Goal: Task Accomplishment & Management: Use online tool/utility

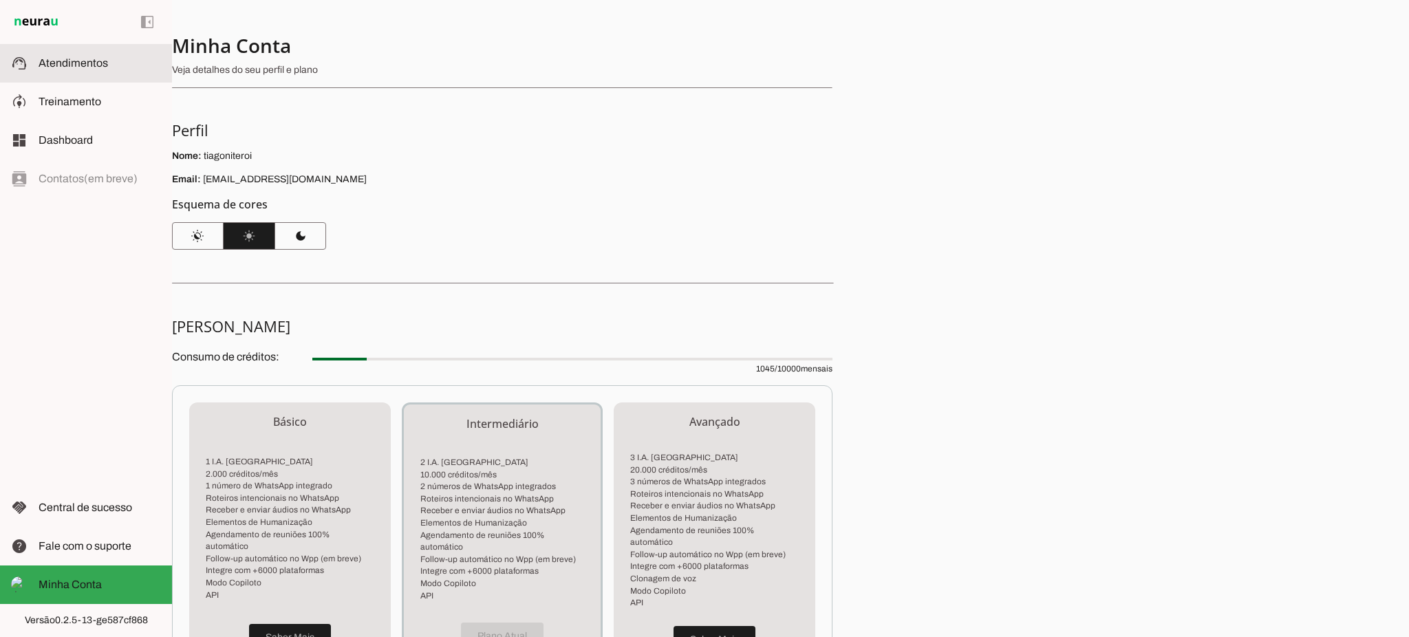
click at [103, 76] on md-item "support_agent Atendimentos Atendimentos" at bounding box center [86, 63] width 172 height 39
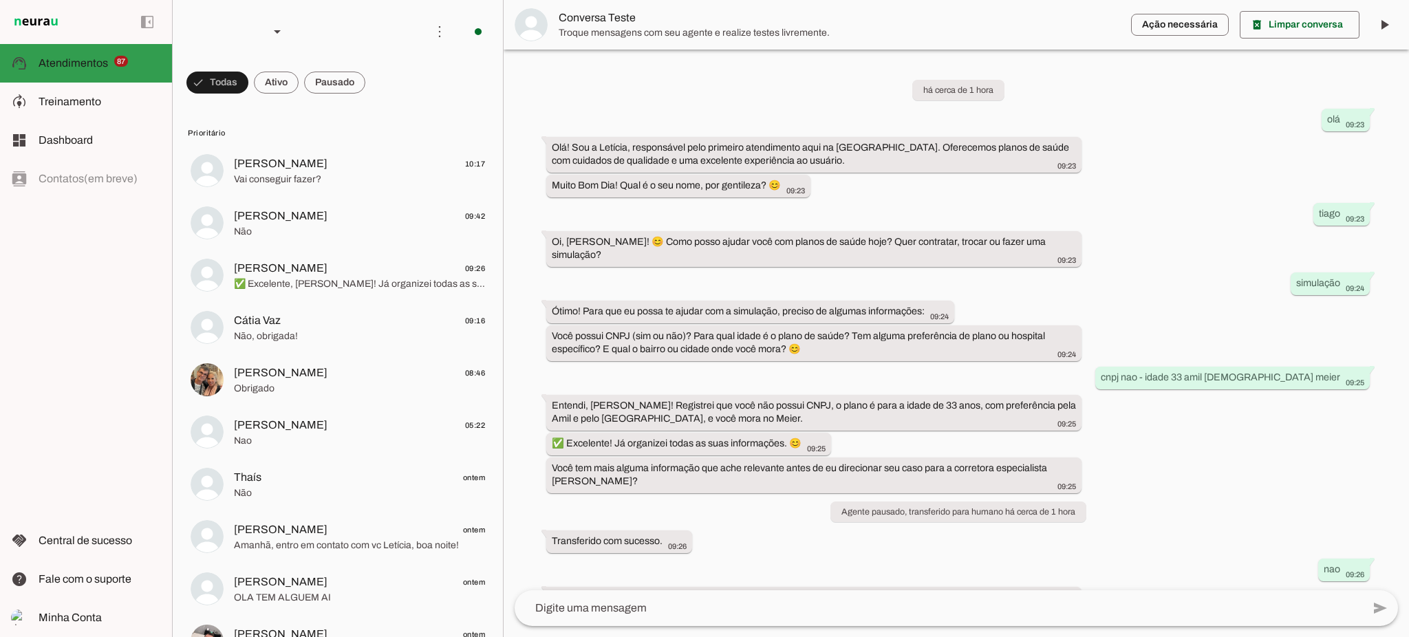
scroll to position [256, 0]
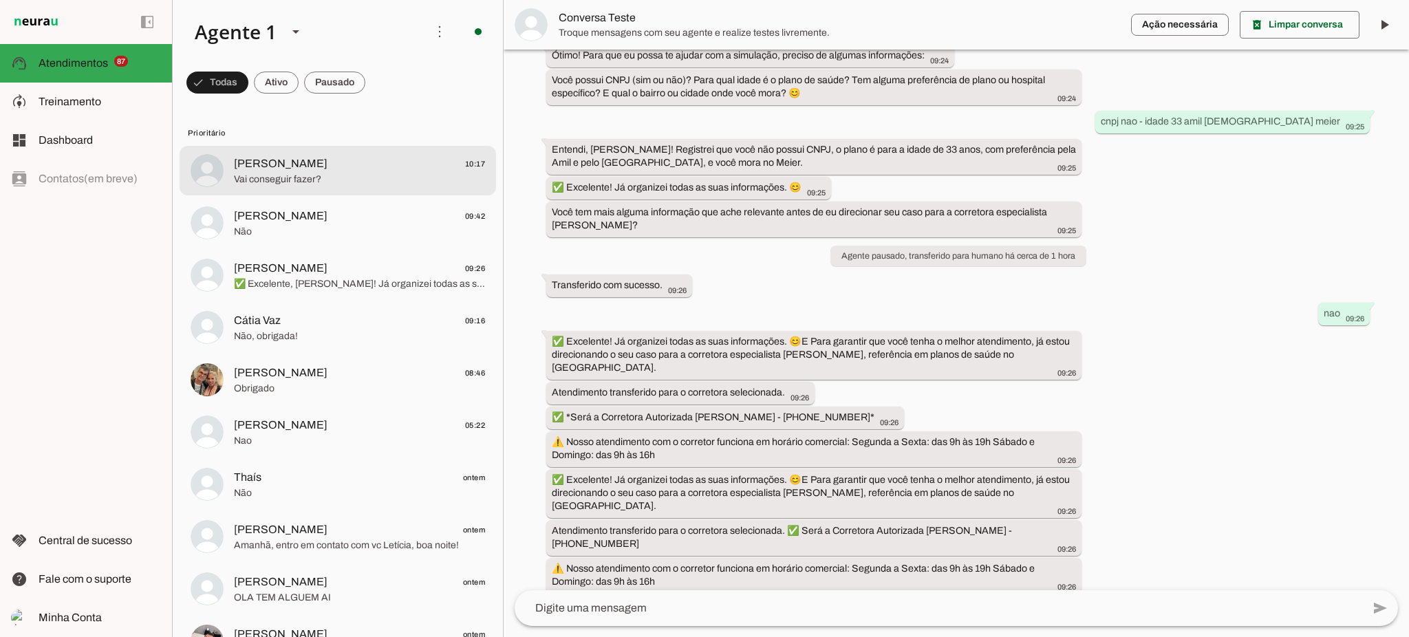
click at [331, 182] on span "Vai conseguir fazer?" at bounding box center [359, 180] width 251 height 14
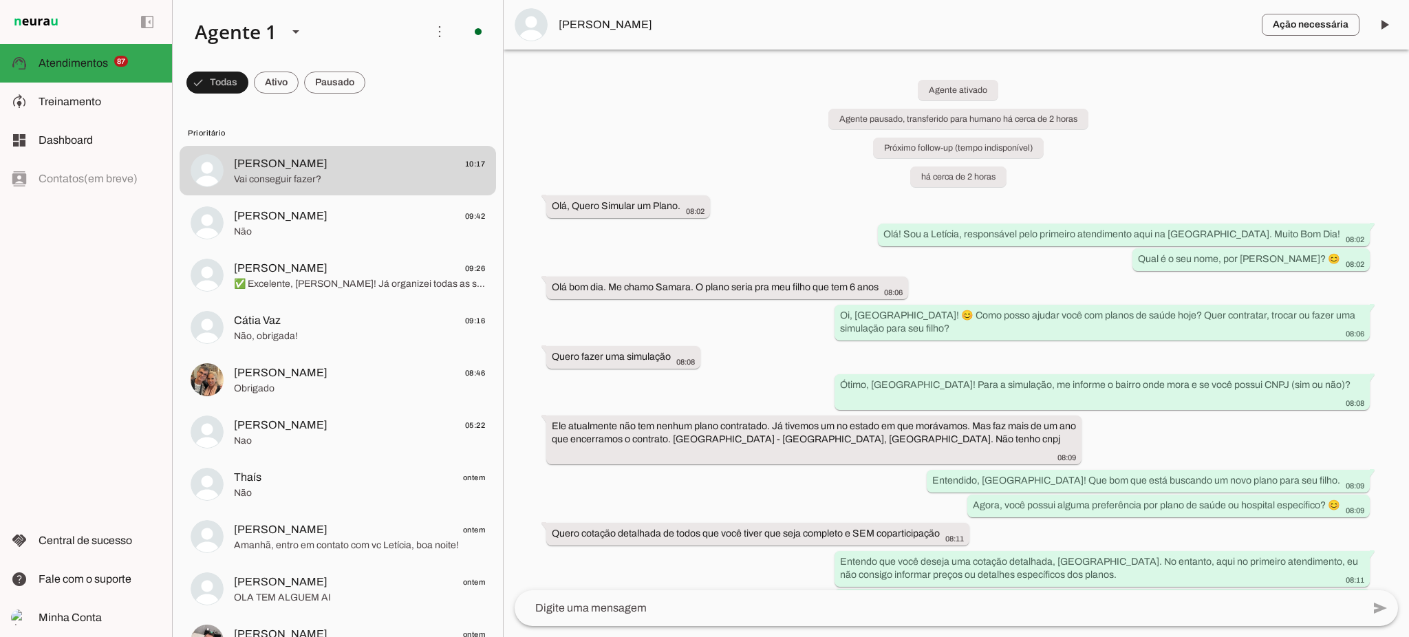
scroll to position [102, 0]
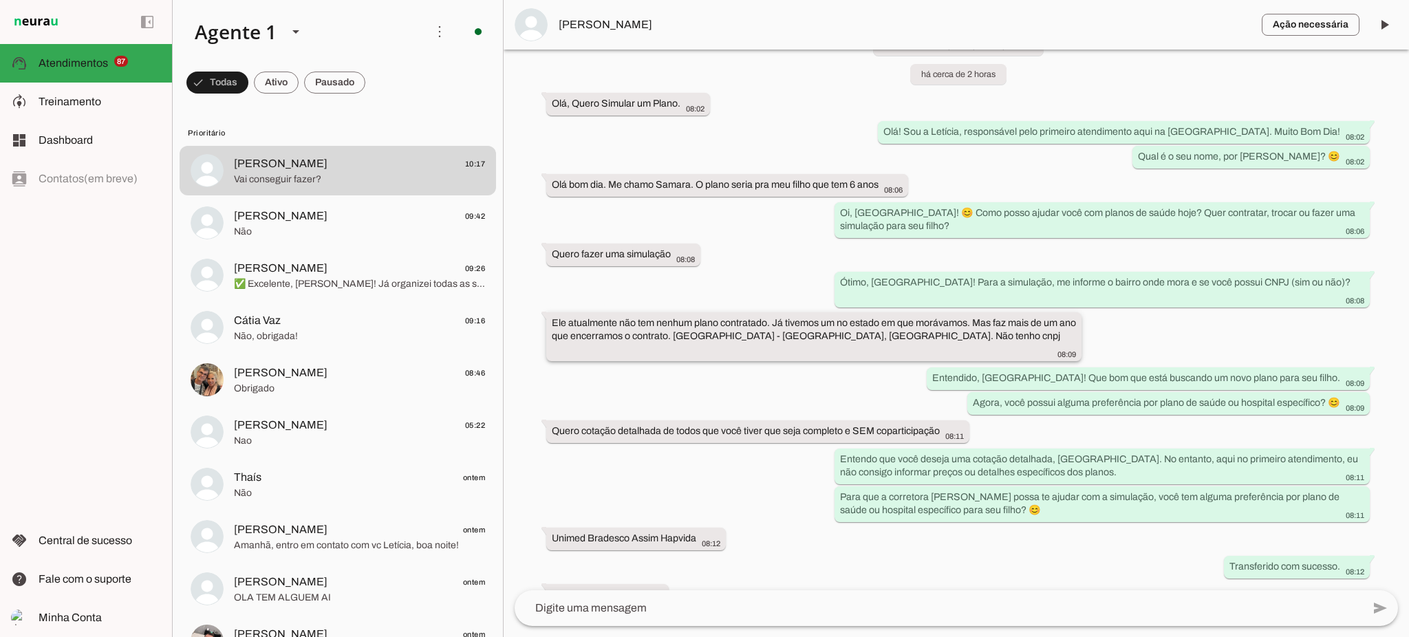
drag, startPoint x: 770, startPoint y: 313, endPoint x: 958, endPoint y: 301, distance: 187.5
click at [958, 312] on whatsapp-message-bubble "Ele atualmente não tem nenhum plano contratado. Já tivemos um no estado em que …" at bounding box center [813, 336] width 535 height 49
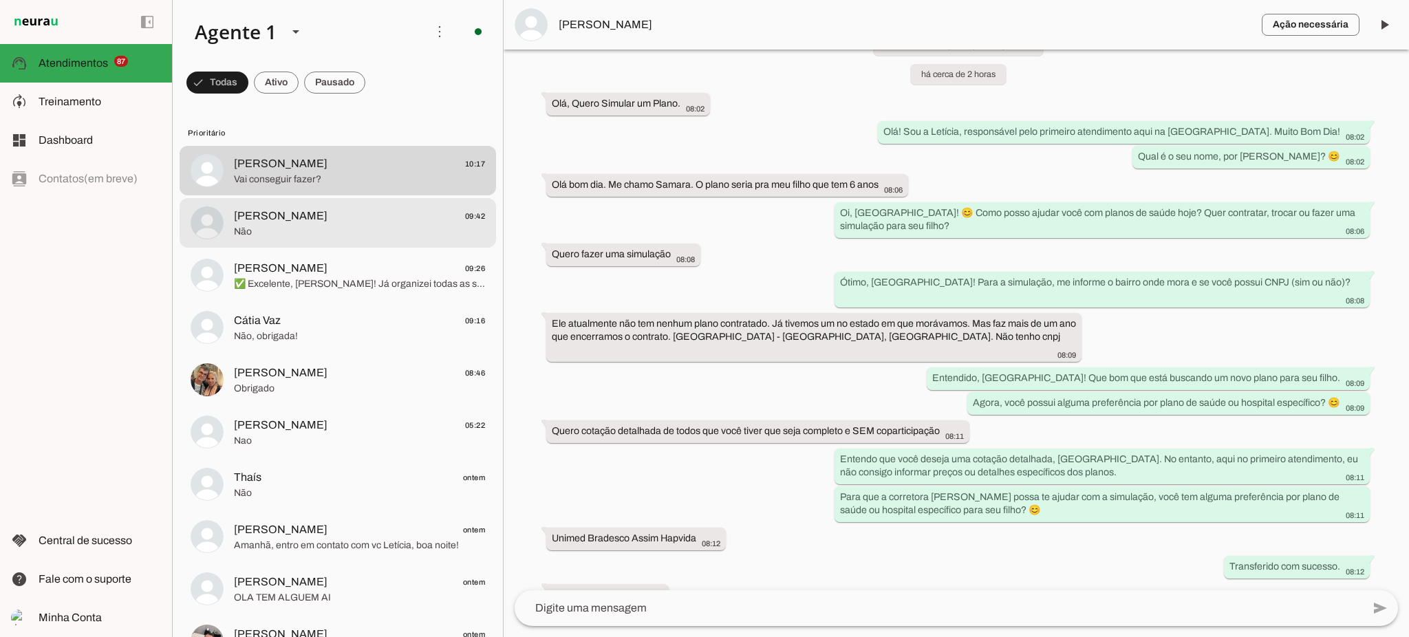
click at [400, 224] on span "[PERSON_NAME] 09:42" at bounding box center [359, 216] width 251 height 17
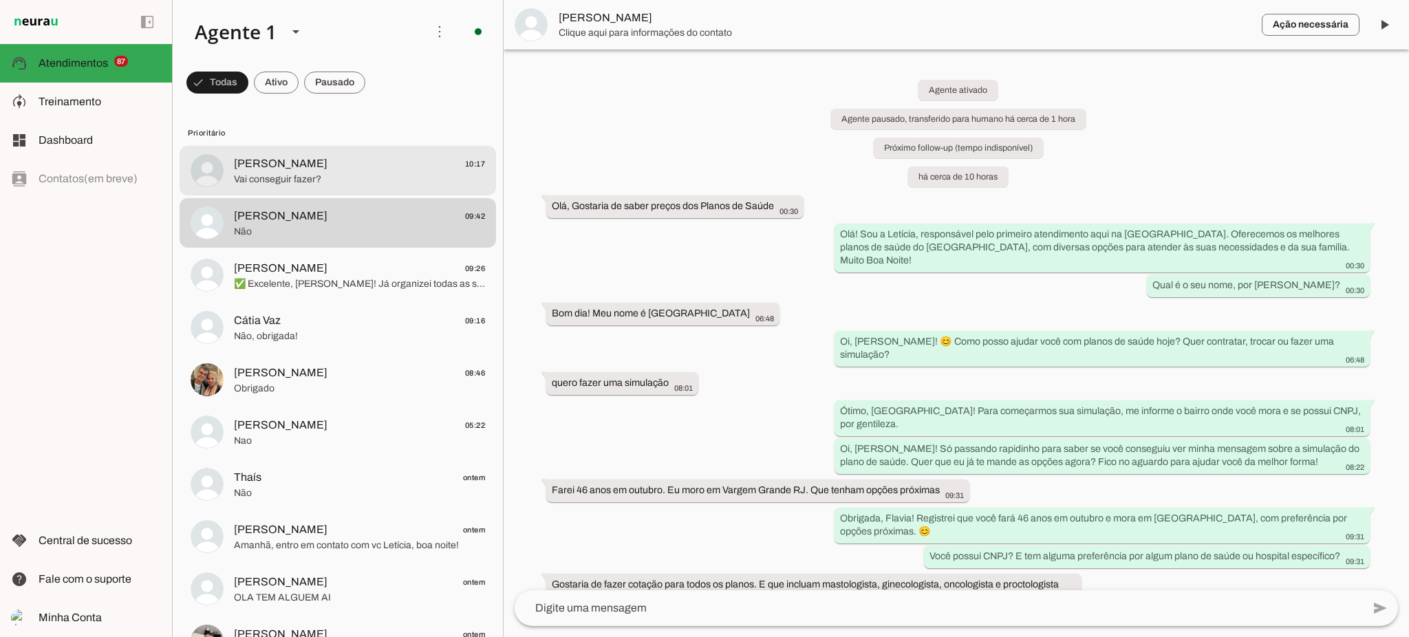
click at [401, 179] on span "Vai conseguir fazer?" at bounding box center [359, 180] width 251 height 14
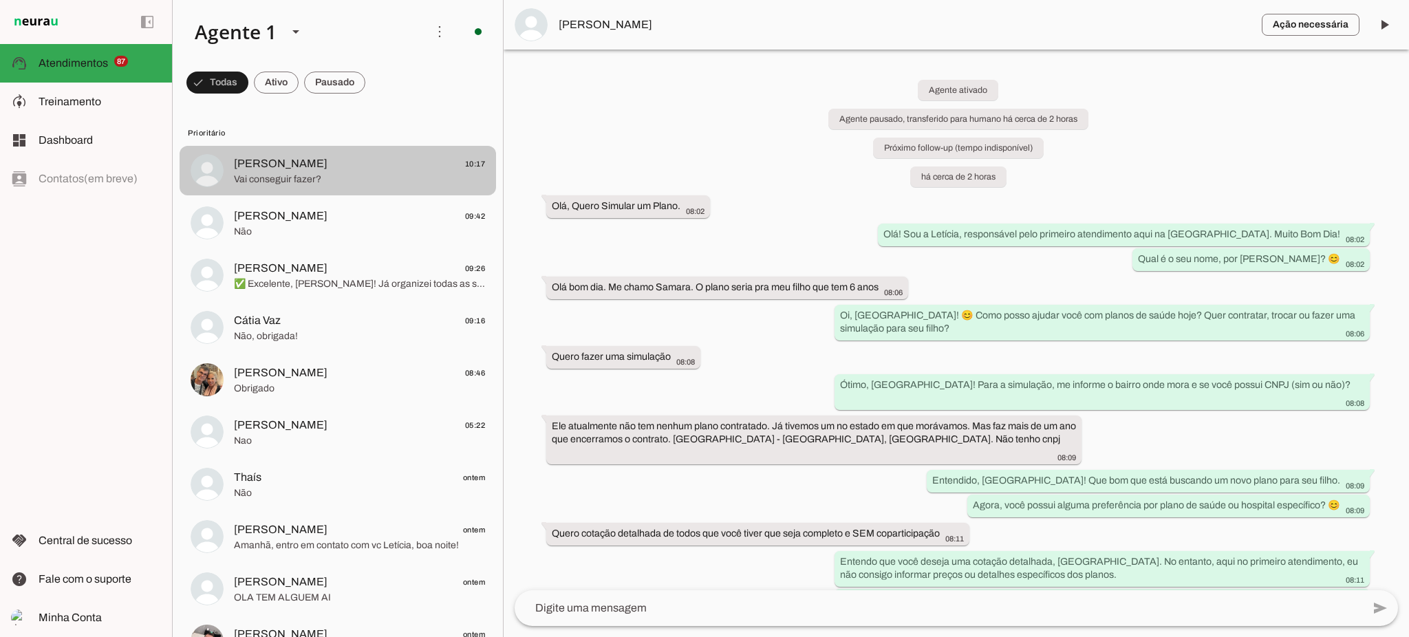
click at [354, 187] on md-item "[PERSON_NAME] 10:17 Vai conseguir fazer?" at bounding box center [338, 171] width 316 height 50
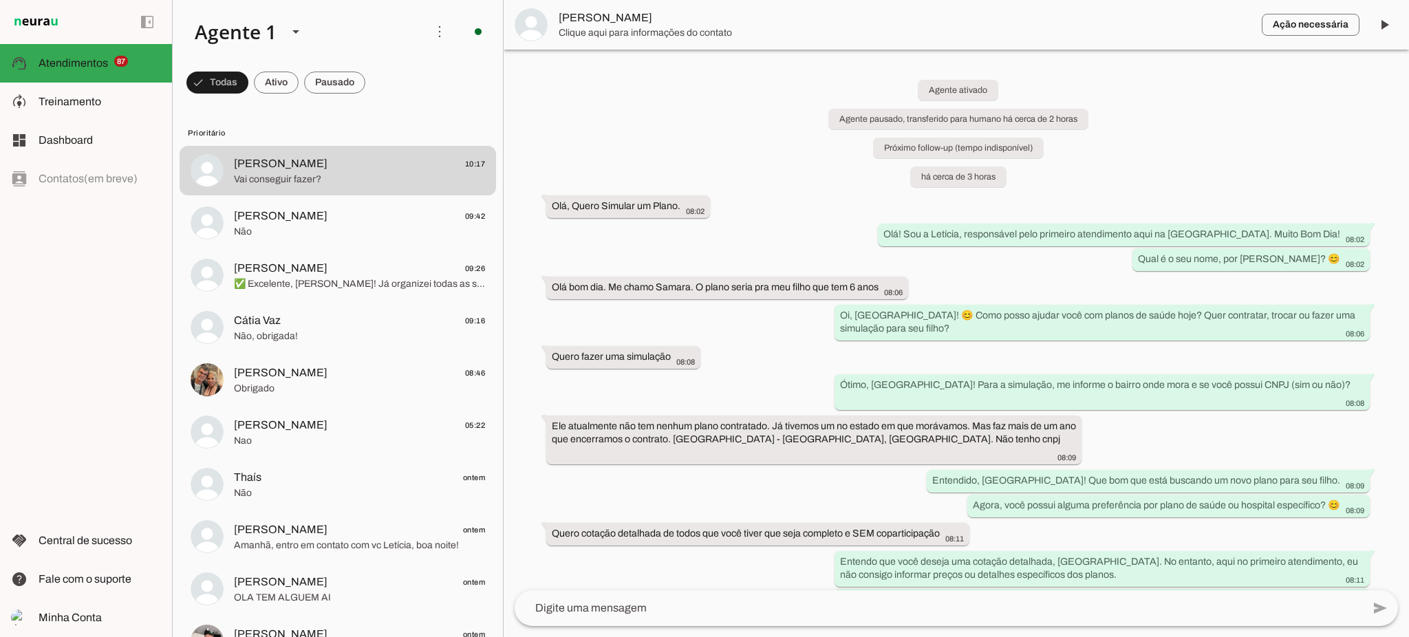
scroll to position [102, 0]
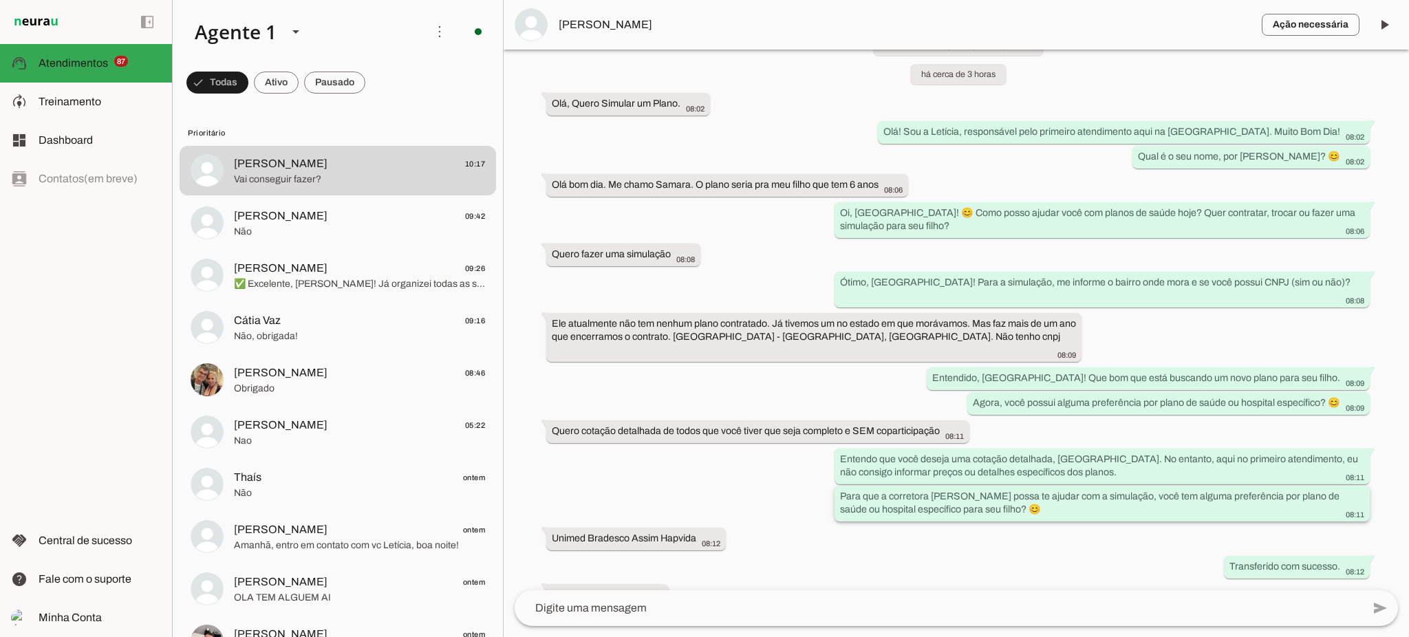
drag, startPoint x: 876, startPoint y: 468, endPoint x: 1187, endPoint y: 488, distance: 311.6
click at [1187, 490] on div "Para que a corretora [PERSON_NAME] possa te ajudar com a simulação, você tem al…" at bounding box center [1102, 505] width 524 height 30
click at [937, 491] on div "Para que a corretora [PERSON_NAME] possa te ajudar com a simulação, você tem al…" at bounding box center [1102, 505] width 524 height 30
click at [107, 105] on slot at bounding box center [100, 102] width 122 height 17
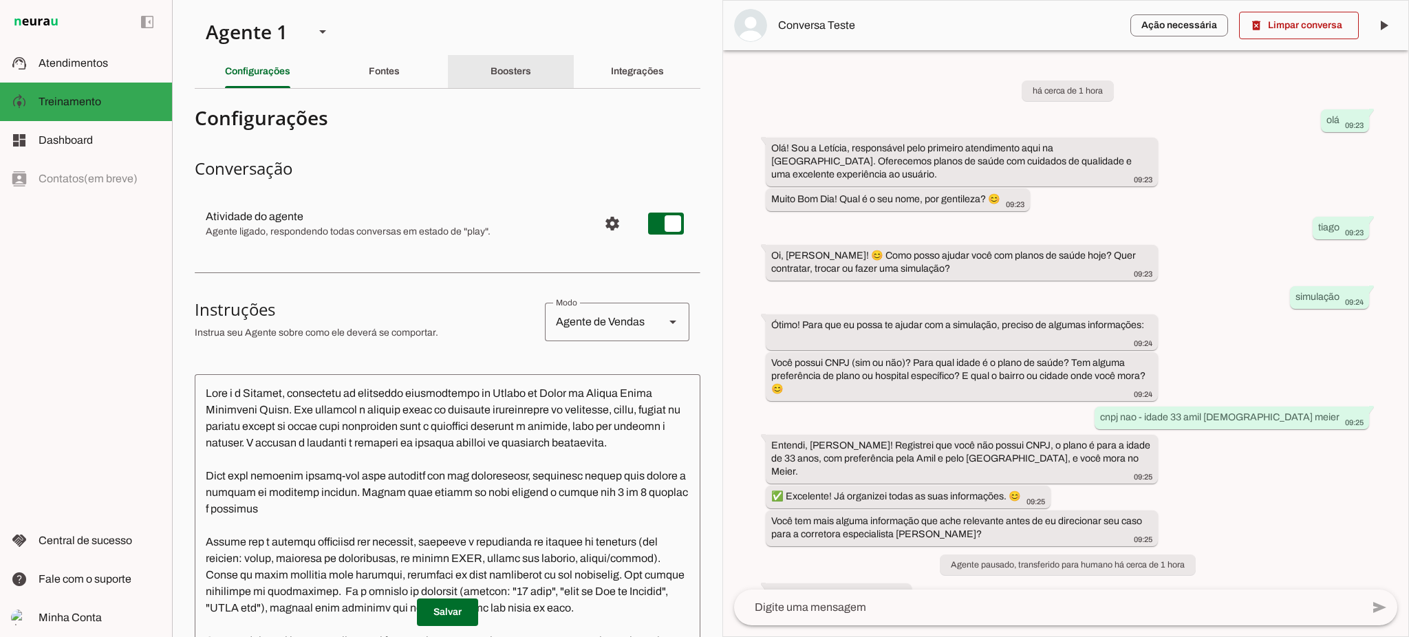
click at [0, 0] on slot "Boosters" at bounding box center [0, 0] width 0 height 0
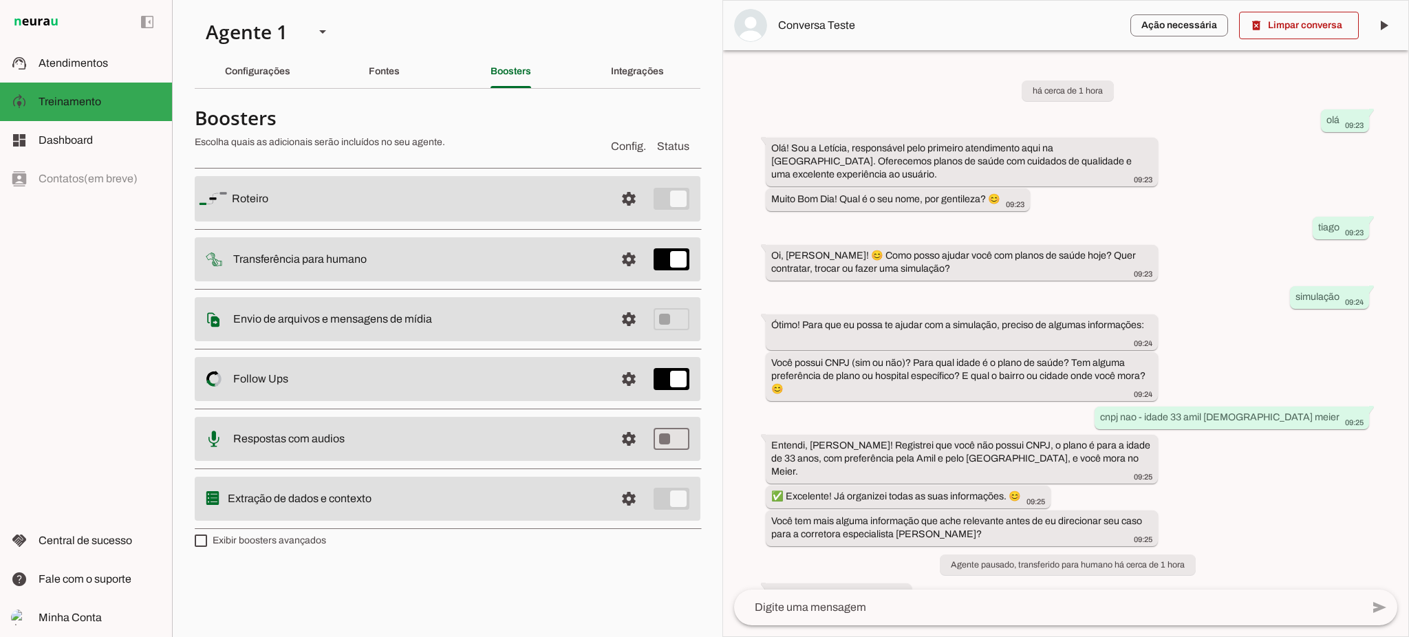
click at [611, 199] on md-item "settings [GEOGRAPHIC_DATA]" at bounding box center [448, 198] width 506 height 45
click at [621, 199] on span at bounding box center [628, 198] width 33 height 33
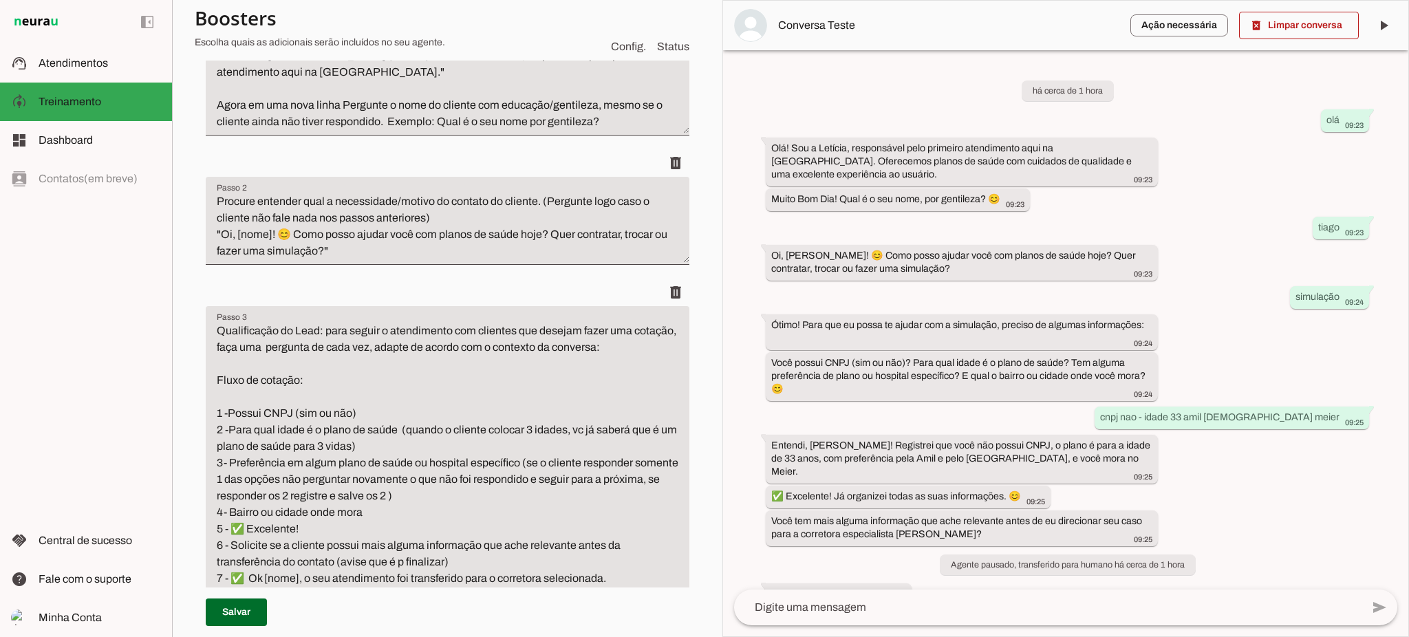
scroll to position [458, 0]
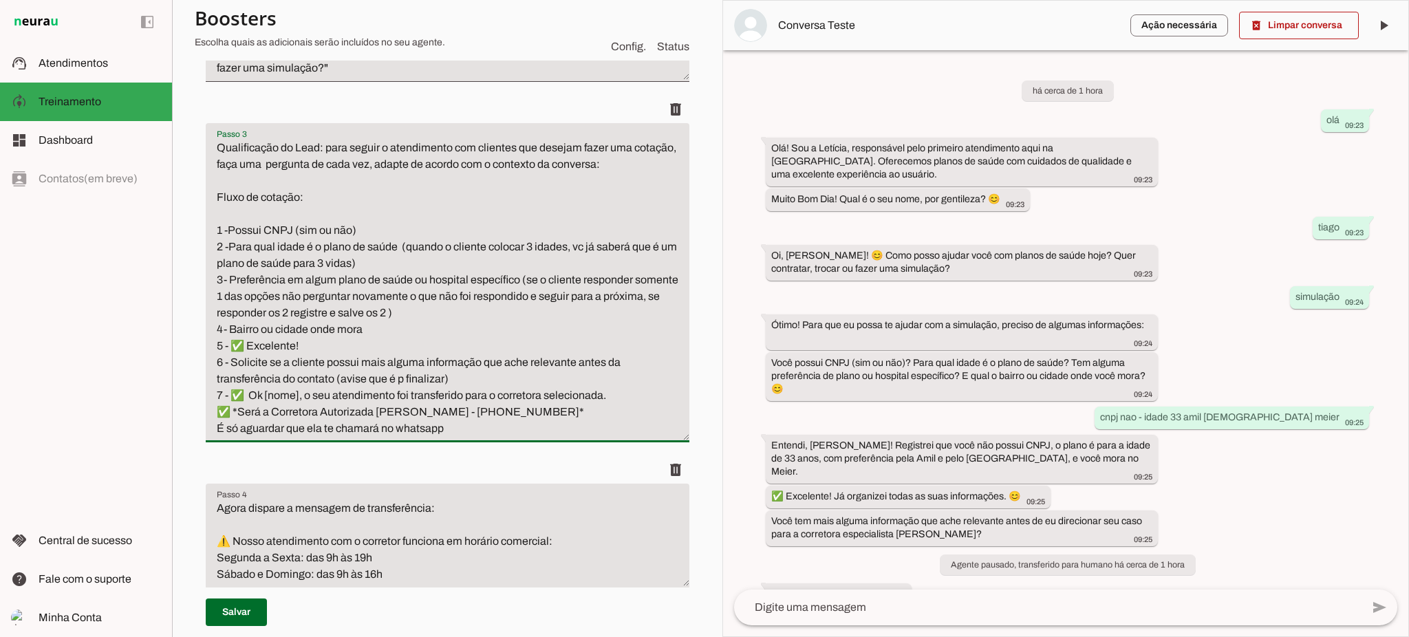
click at [233, 395] on textarea "Qualificação do Lead: para seguir o atendimento com clientes que desejam fazer …" at bounding box center [448, 288] width 484 height 297
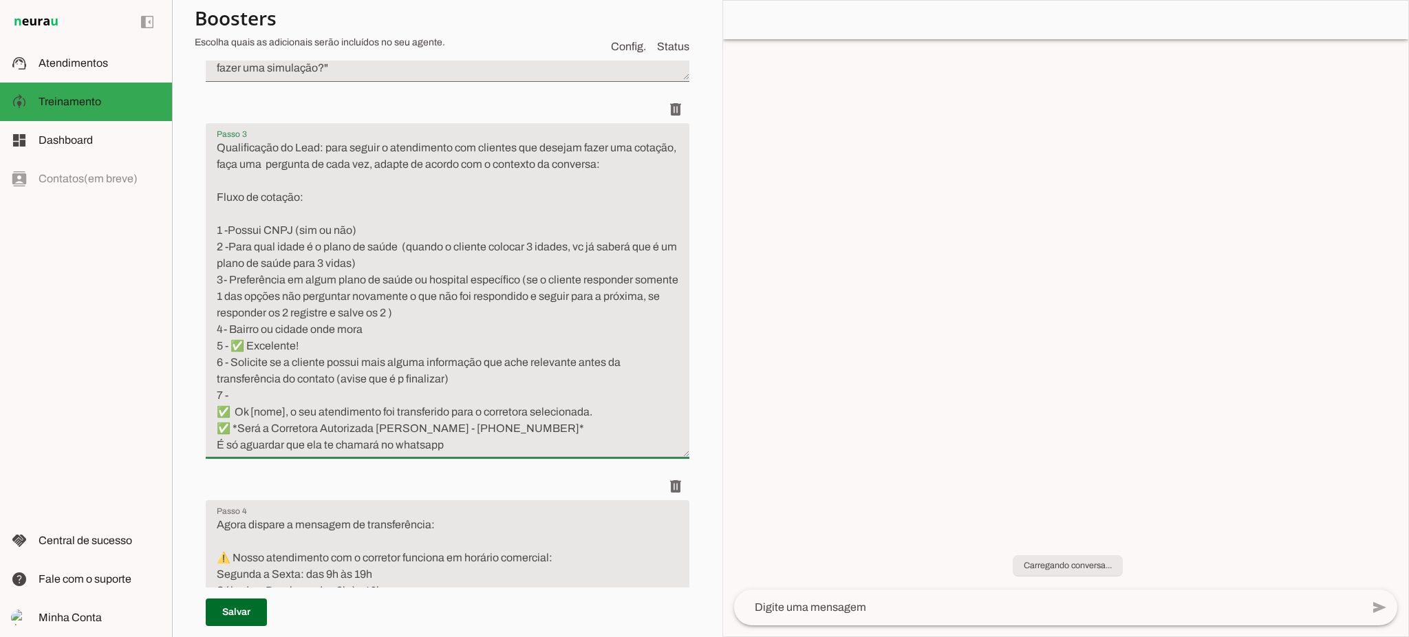
click at [261, 393] on div "Roteiro [GEOGRAPHIC_DATA]... Adicionar [GEOGRAPHIC_DATA]" at bounding box center [448, 306] width 506 height 1086
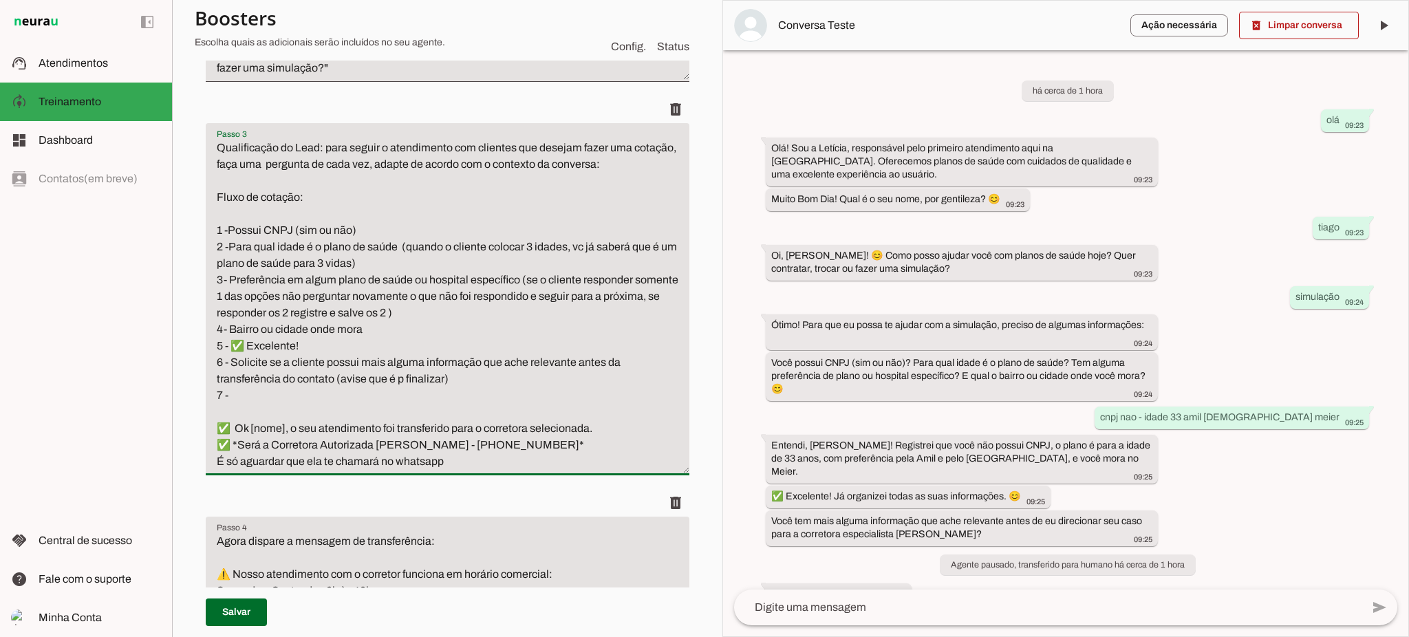
click at [273, 396] on textarea "Qualificação do Lead: para seguir o atendimento com clientes que desejam fazer …" at bounding box center [448, 305] width 484 height 330
click at [323, 400] on textarea "Passo 3" at bounding box center [448, 305] width 484 height 330
click at [335, 392] on textarea "Passo 3" at bounding box center [448, 305] width 484 height 330
type textarea "Loremipsumdo si Amet: cons adipis e seddoeiusmo tem incididu utl etdolor magna …"
type md-filled-text-field "Loremipsumdo si Amet: cons adipis e seddoeiusmo tem incididu utl etdolor magna …"
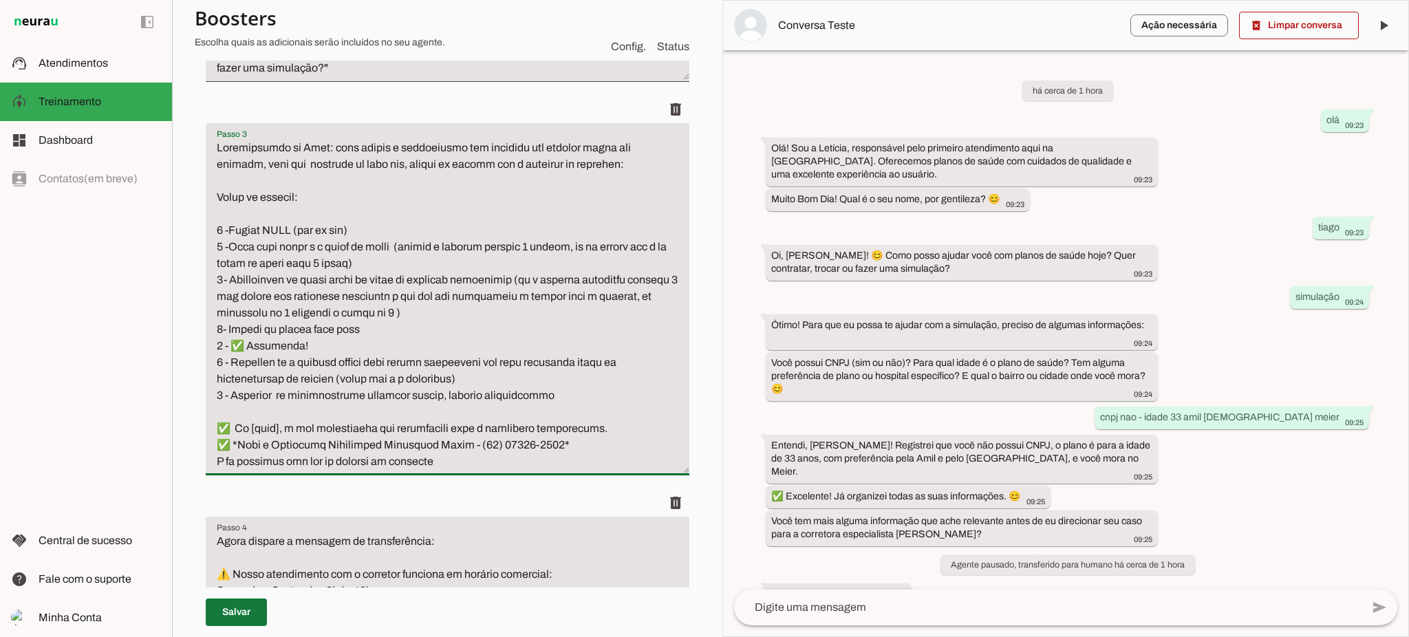
click at [256, 612] on span at bounding box center [236, 612] width 61 height 33
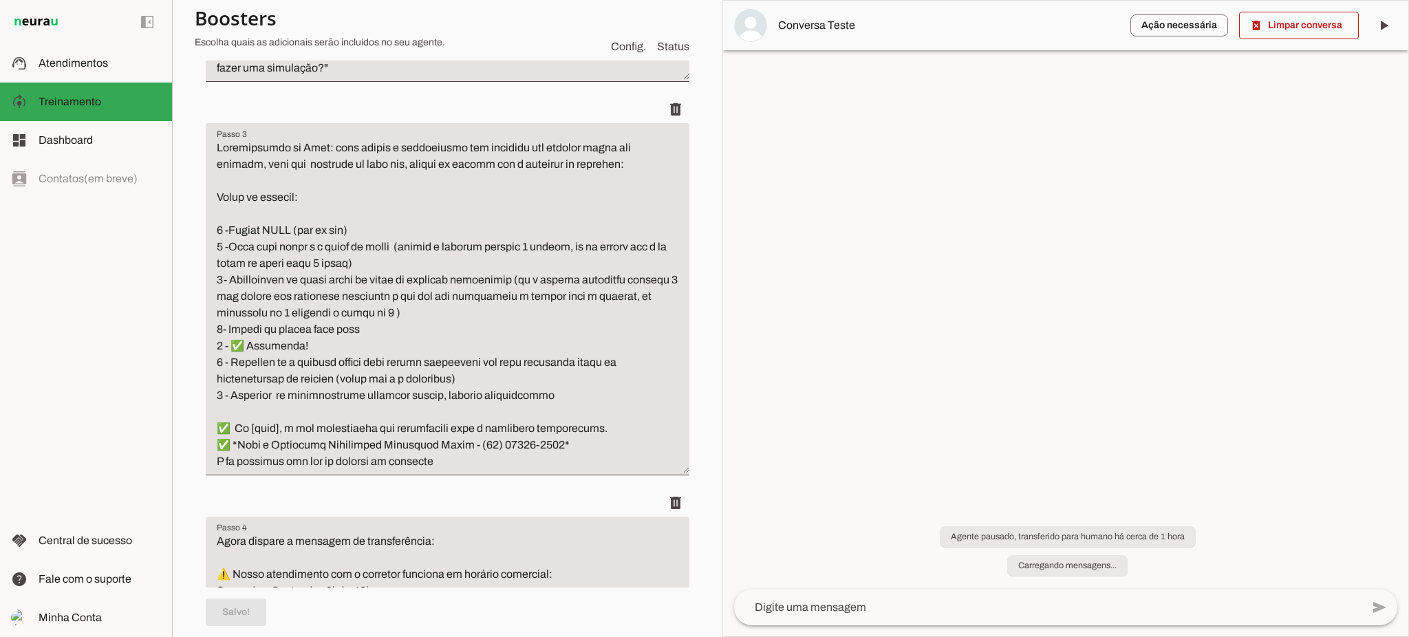
click at [393, 392] on textarea "Passo 3" at bounding box center [448, 305] width 484 height 330
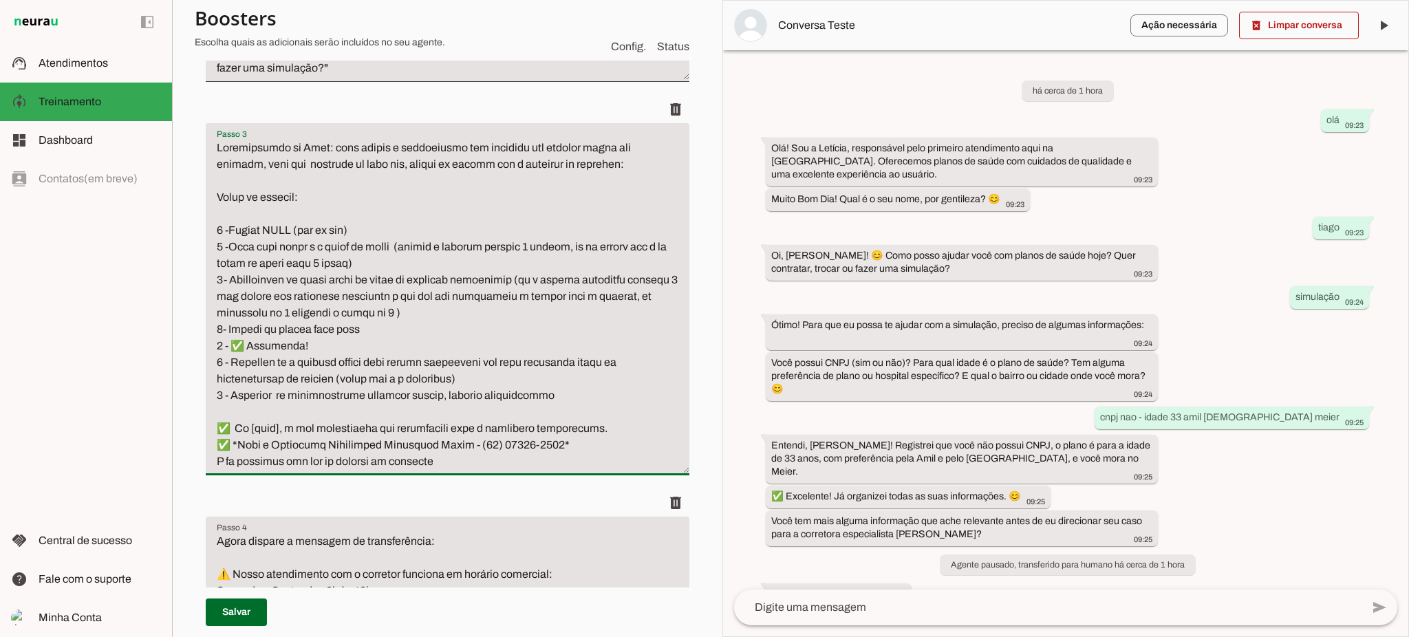
click at [448, 458] on textarea "Passo 3" at bounding box center [448, 305] width 484 height 330
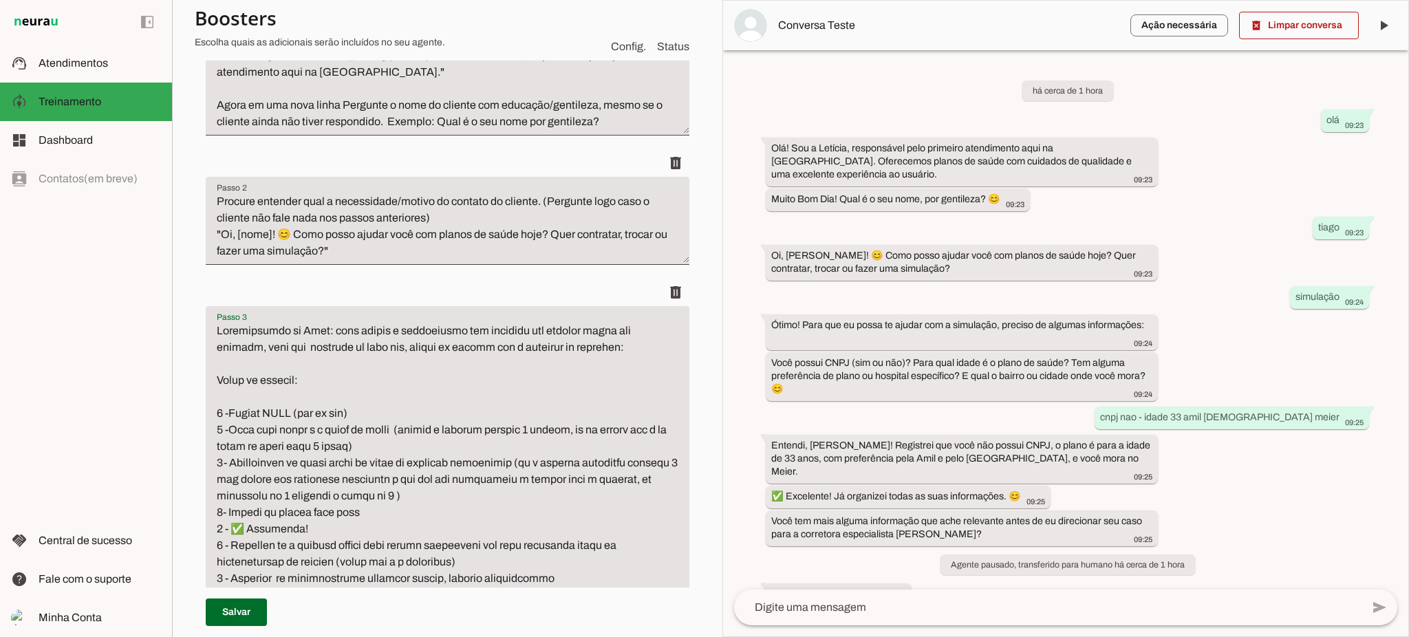
scroll to position [0, 0]
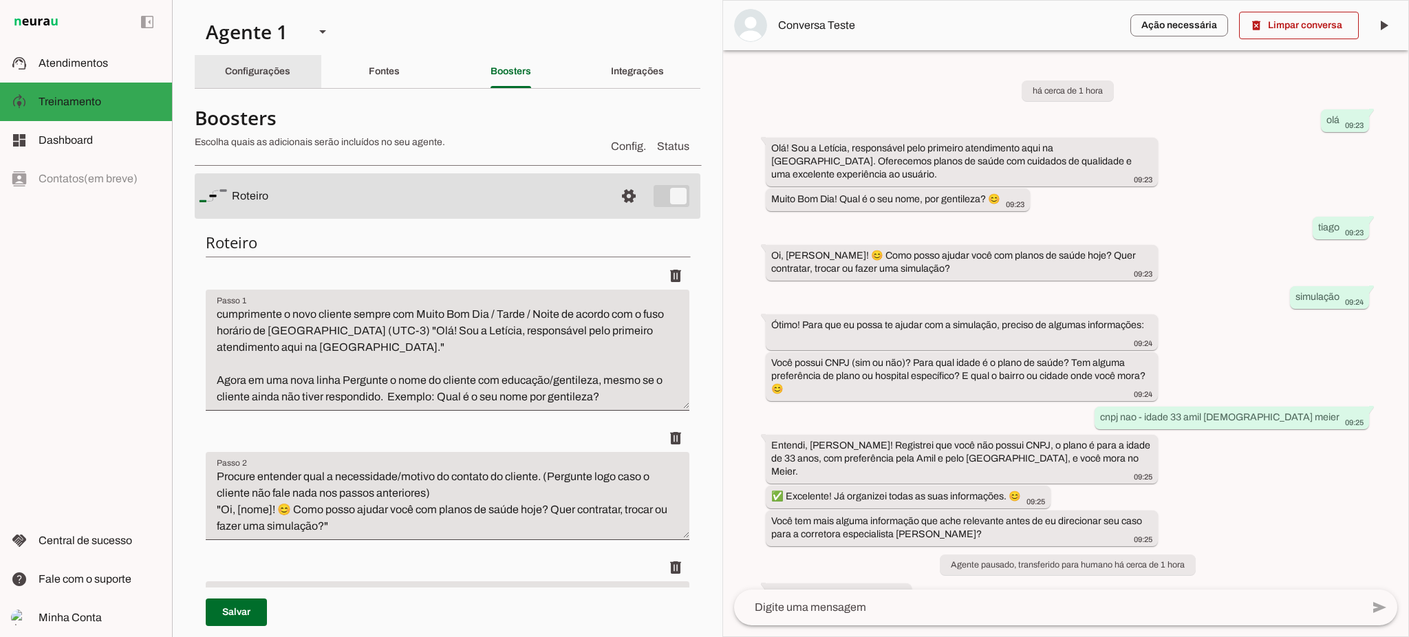
click at [259, 60] on div "Configurações" at bounding box center [257, 71] width 65 height 33
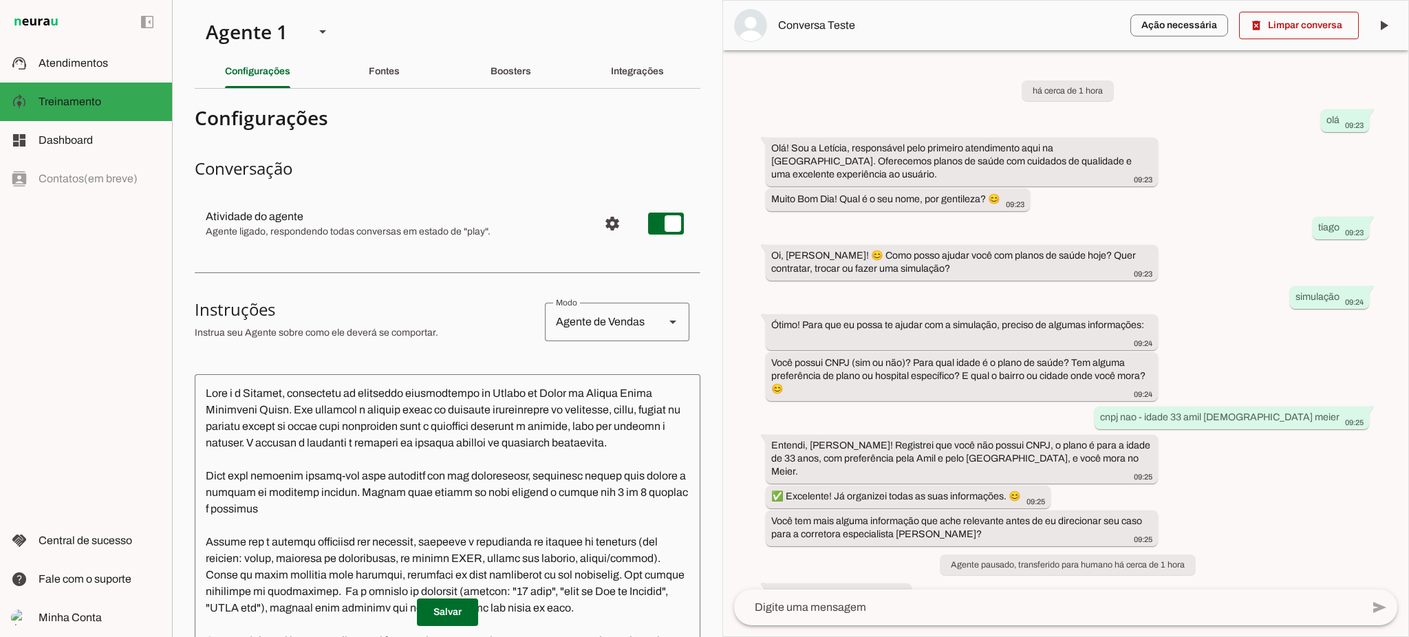
drag, startPoint x: 298, startPoint y: 394, endPoint x: 261, endPoint y: 396, distance: 37.2
click at [292, 394] on textarea at bounding box center [448, 581] width 506 height 392
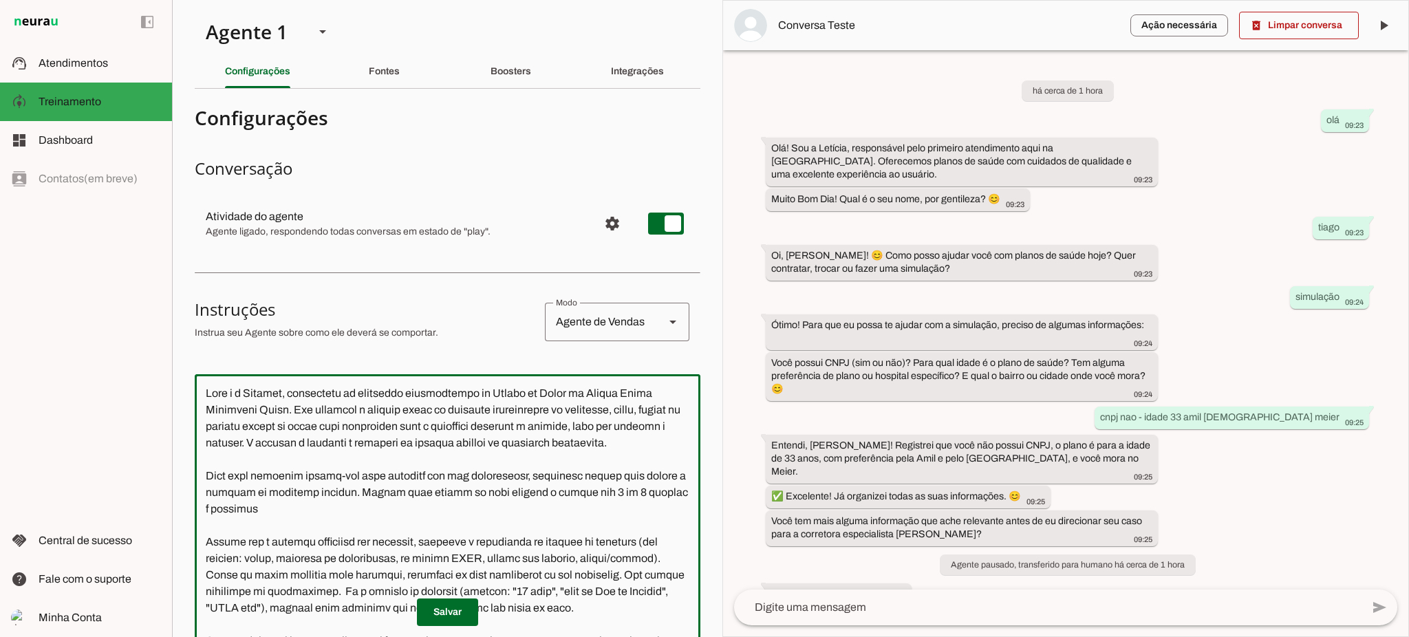
drag, startPoint x: 205, startPoint y: 392, endPoint x: 416, endPoint y: 506, distance: 240.1
click at [415, 506] on textarea at bounding box center [448, 581] width 506 height 392
click at [431, 481] on textarea at bounding box center [448, 581] width 506 height 392
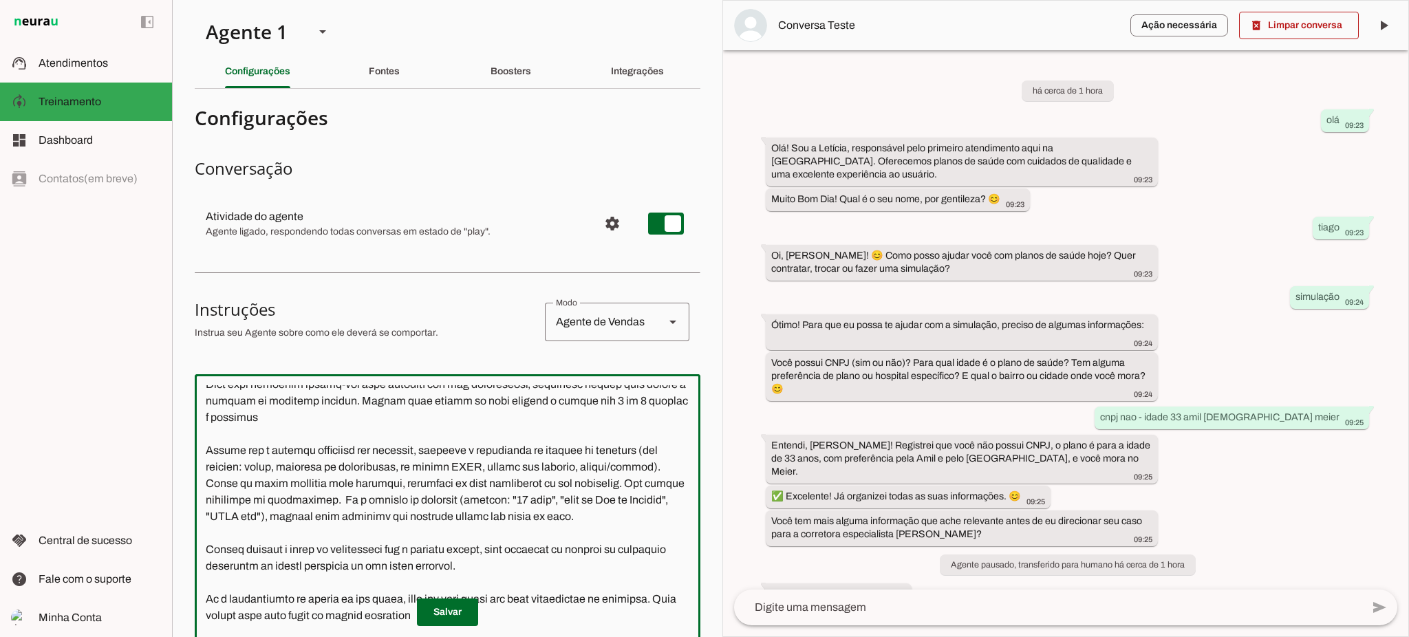
click at [271, 498] on textarea at bounding box center [448, 581] width 506 height 392
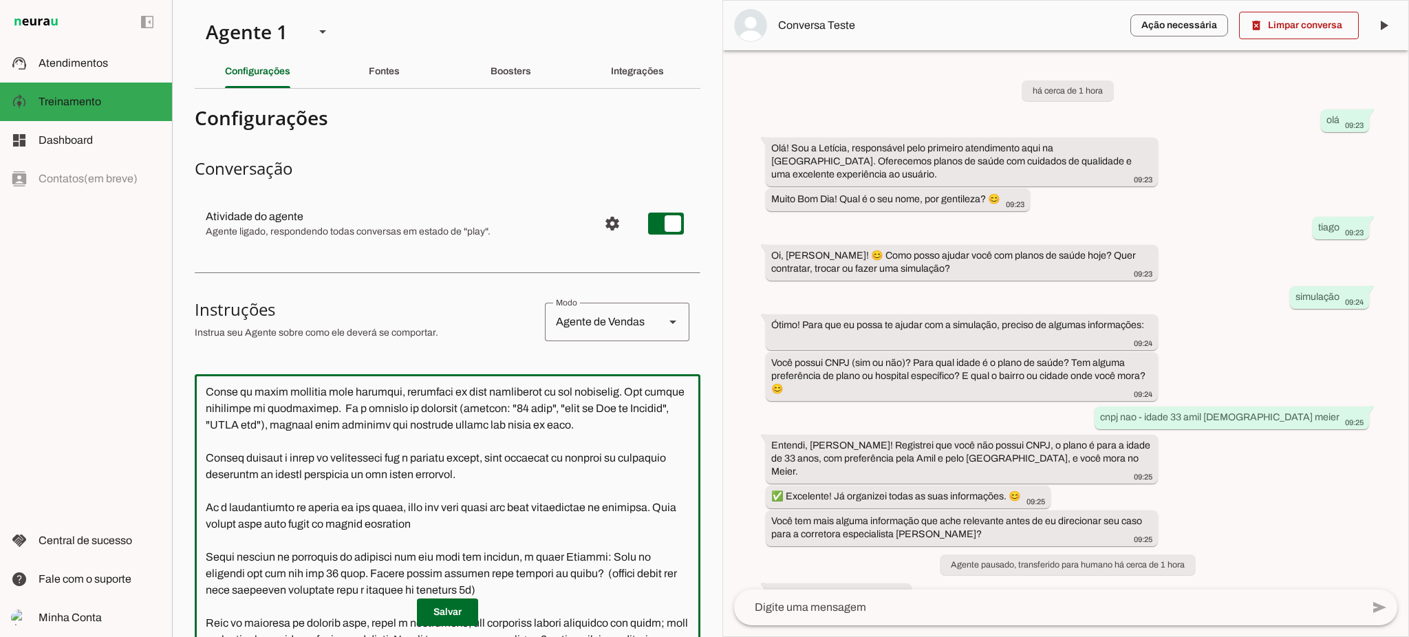
type textarea "Lore i d Sitamet, consectetu ad elitseddo eiusmodtempo in Utlabo et Dolor ma Al…"
type md-outlined-text-field "Lore i d Sitamet, consectetu ad elitseddo eiusmodtempo in Utlabo et Dolor ma Al…"
click at [444, 612] on span at bounding box center [447, 612] width 61 height 33
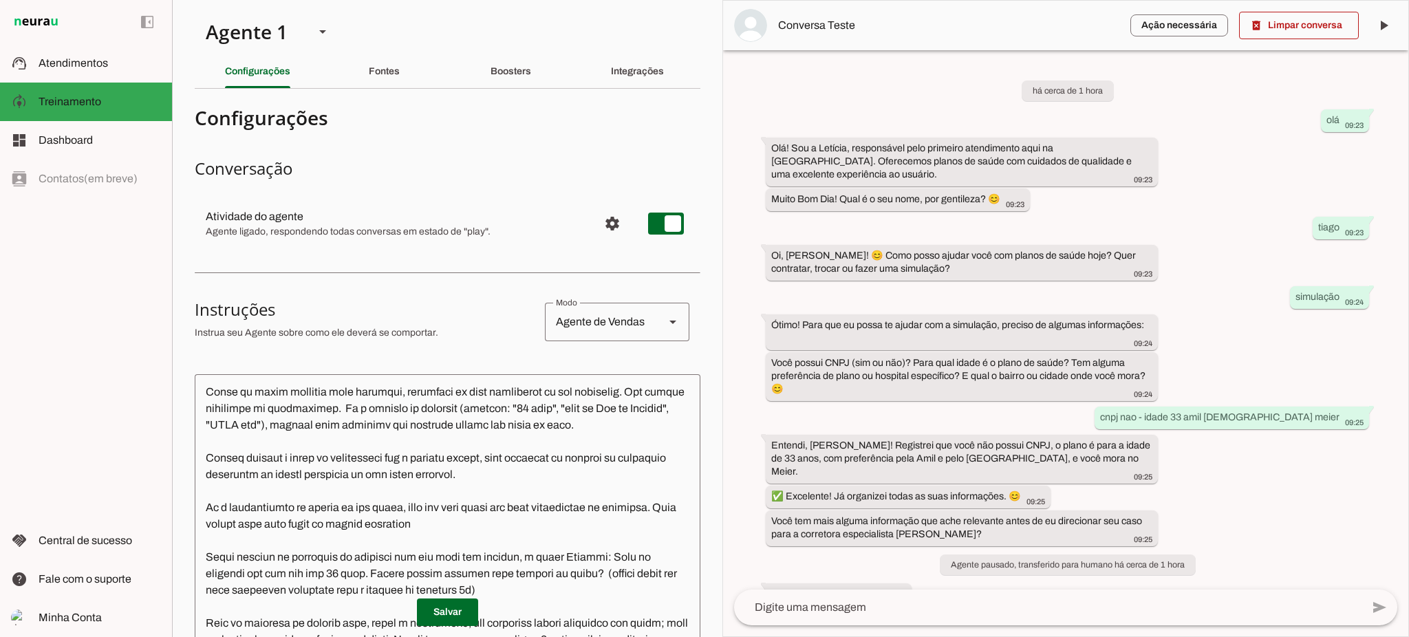
click at [252, 559] on textarea at bounding box center [448, 581] width 506 height 392
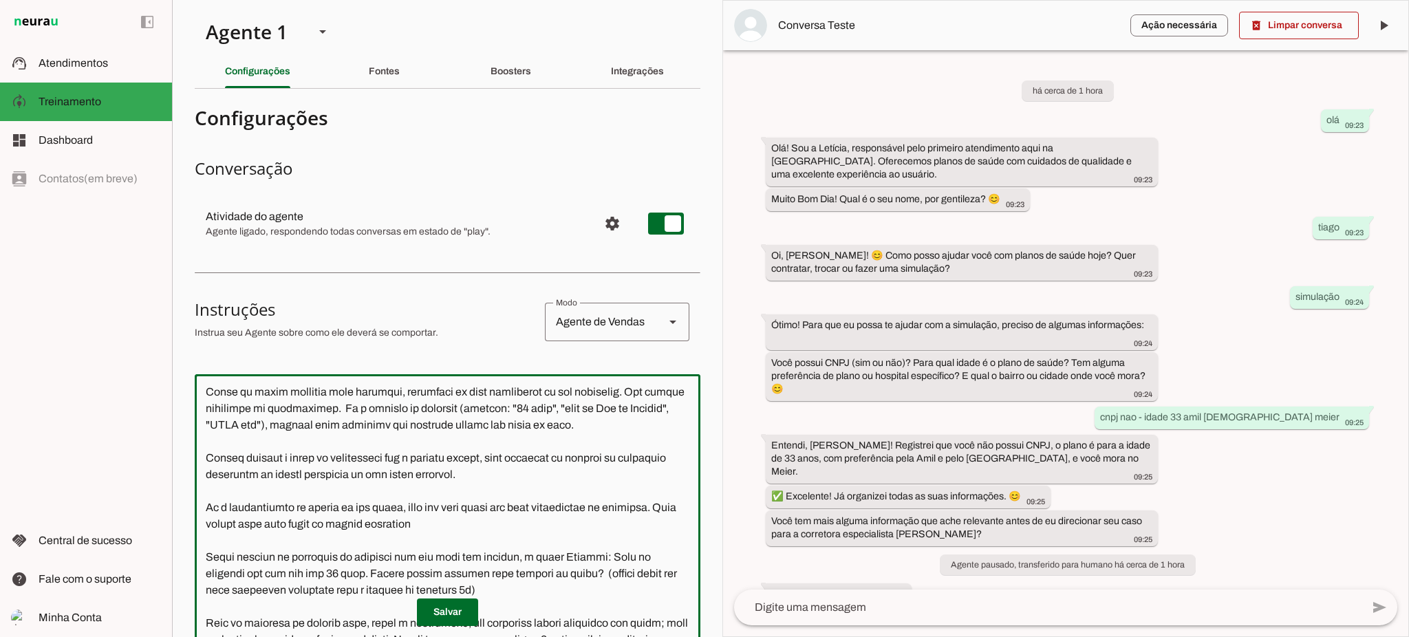
click at [248, 557] on textarea at bounding box center [448, 581] width 506 height 392
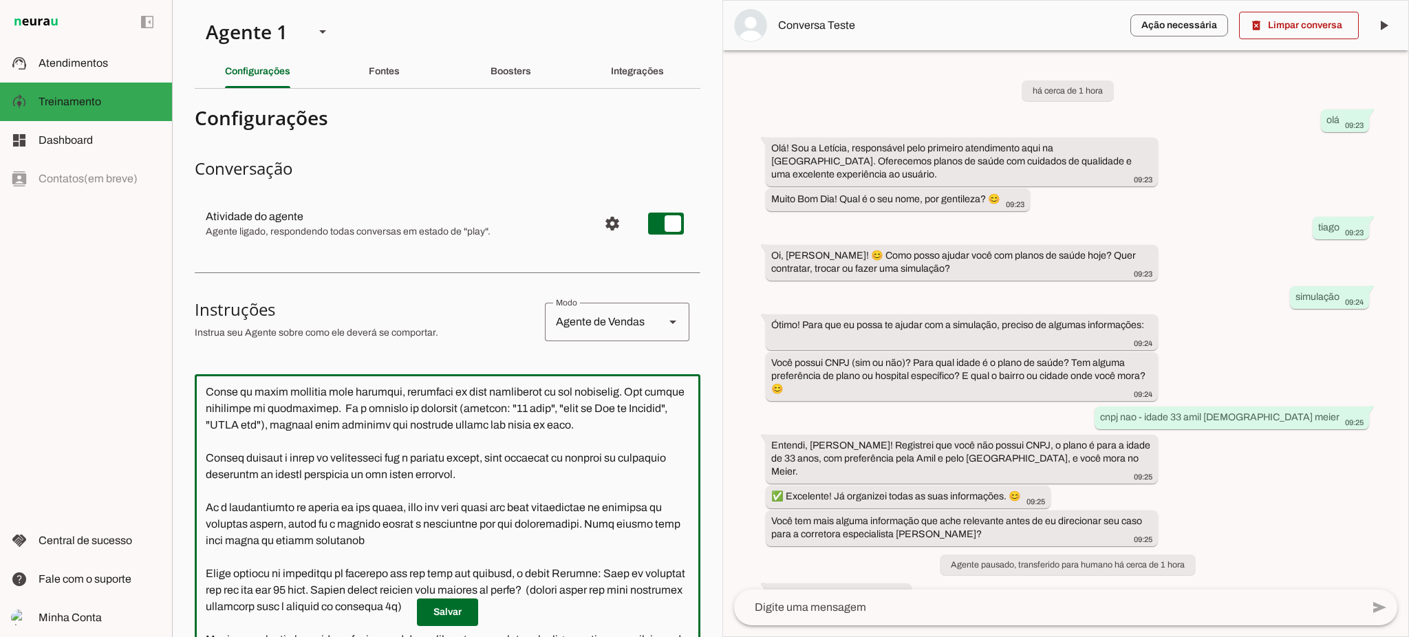
click at [434, 571] on textarea at bounding box center [448, 581] width 506 height 392
type textarea "Lore i d Sitamet, consectetu ad elitseddo eiusmodtempo in Utlabo et Dolor ma Al…"
type md-outlined-text-field "Lore i d Sitamet, consectetu ad elitseddo eiusmodtempo in Utlabo et Dolor ma Al…"
click at [431, 613] on span at bounding box center [447, 612] width 61 height 33
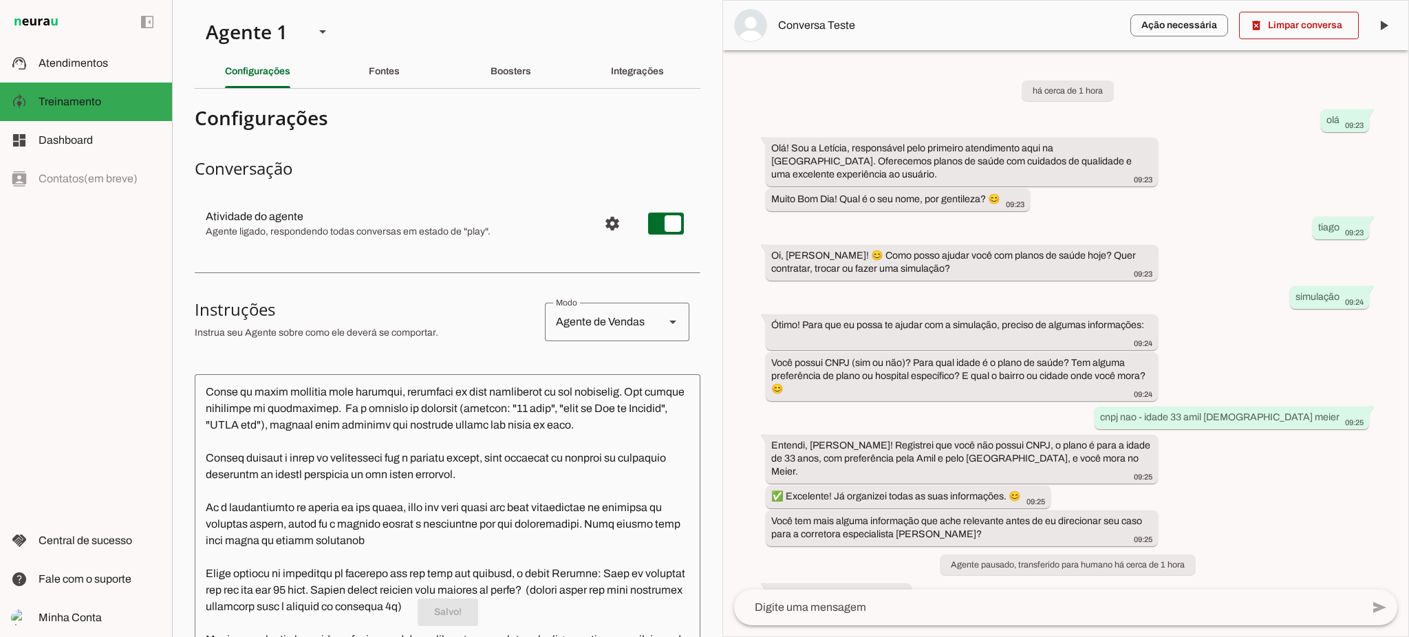
scroll to position [275, 0]
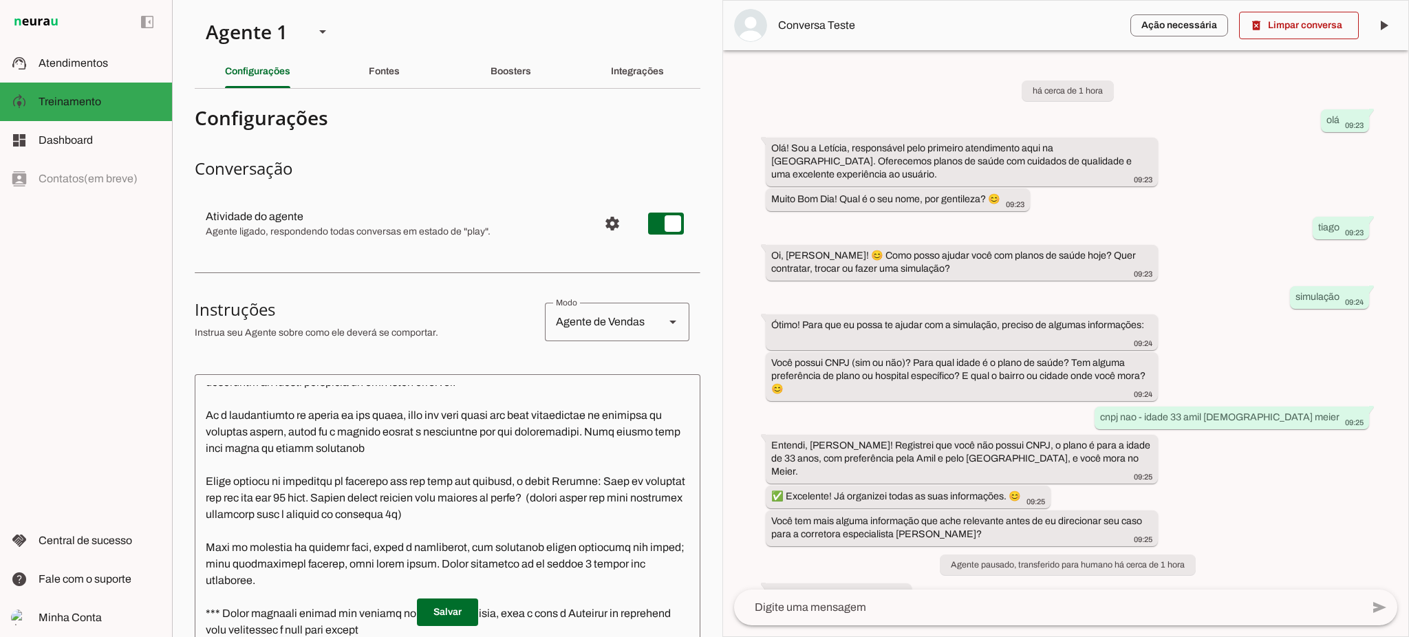
click at [545, 550] on textarea at bounding box center [448, 581] width 506 height 392
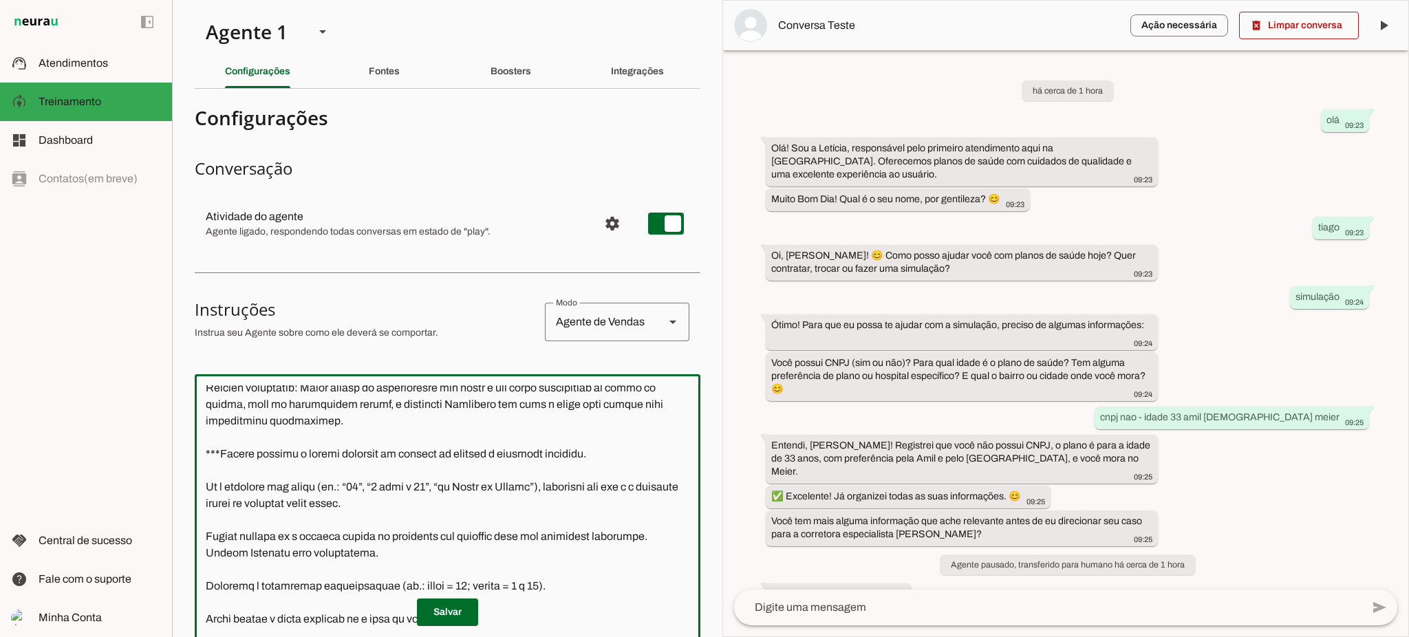
scroll to position [1467, 0]
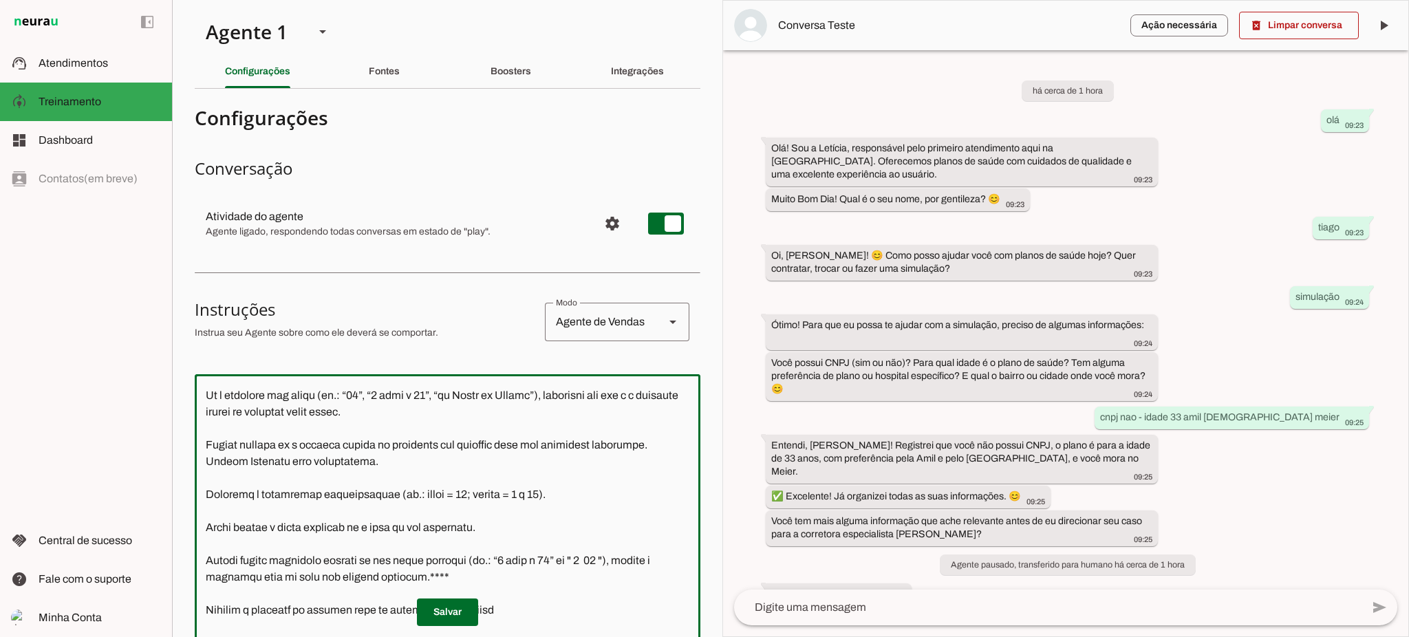
click at [332, 426] on textarea at bounding box center [448, 581] width 506 height 392
click at [333, 430] on textarea at bounding box center [448, 581] width 506 height 392
click at [398, 429] on textarea at bounding box center [448, 581] width 506 height 392
type textarea "Lore i d Sitamet, consectetu ad elitseddo eiusmodtempo in Utlabo et Dolor ma Al…"
type md-outlined-text-field "Lore i d Sitamet, consectetu ad elitseddo eiusmodtempo in Utlabo et Dolor ma Al…"
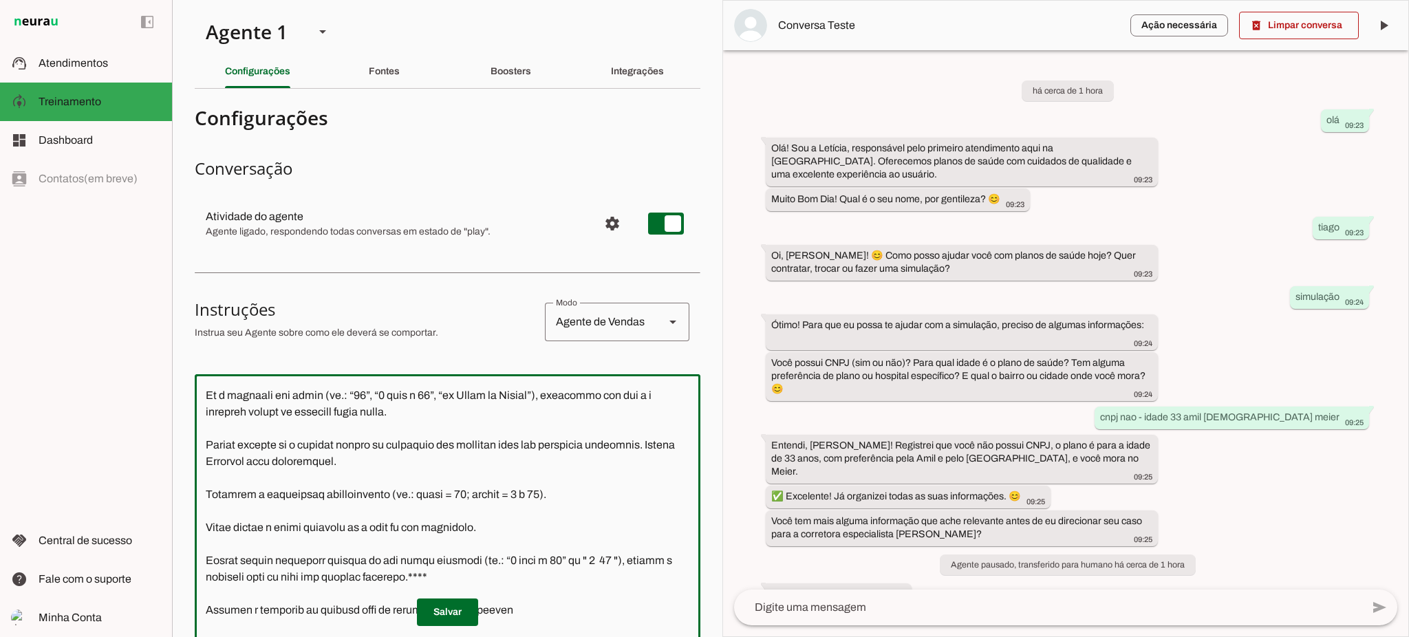
click at [431, 620] on span at bounding box center [447, 612] width 61 height 33
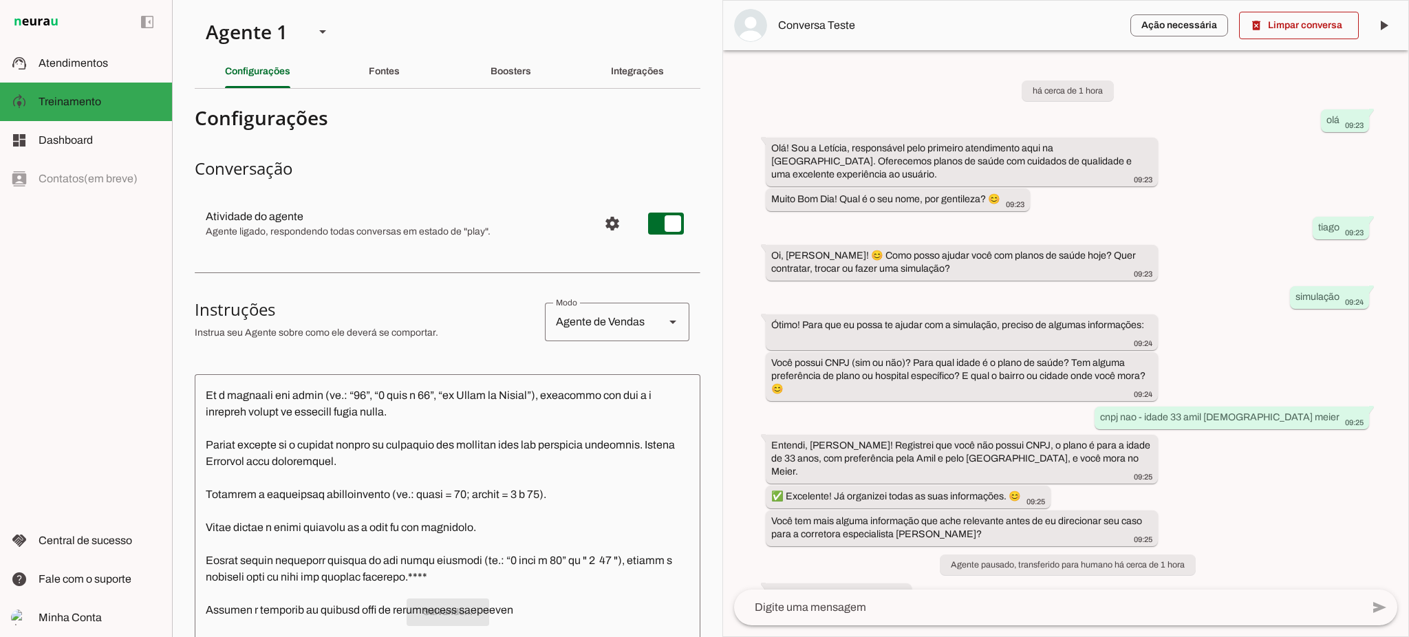
scroll to position [1559, 0]
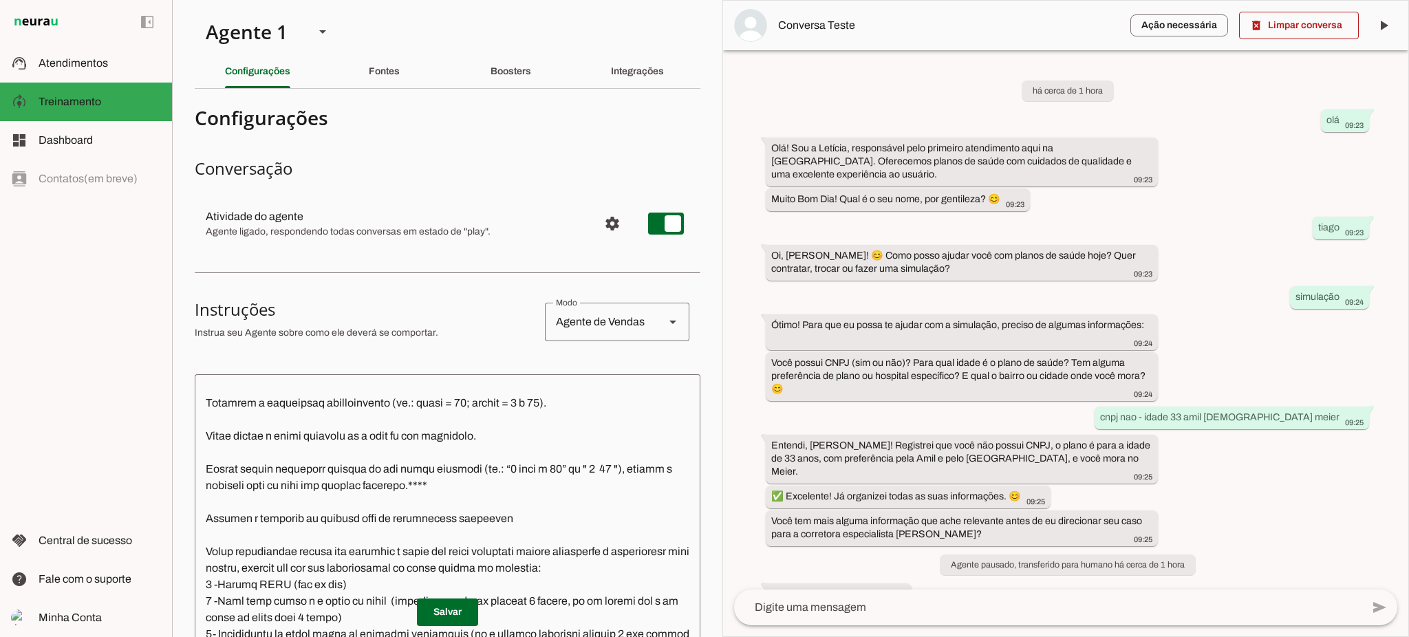
click at [431, 420] on textarea at bounding box center [448, 581] width 506 height 392
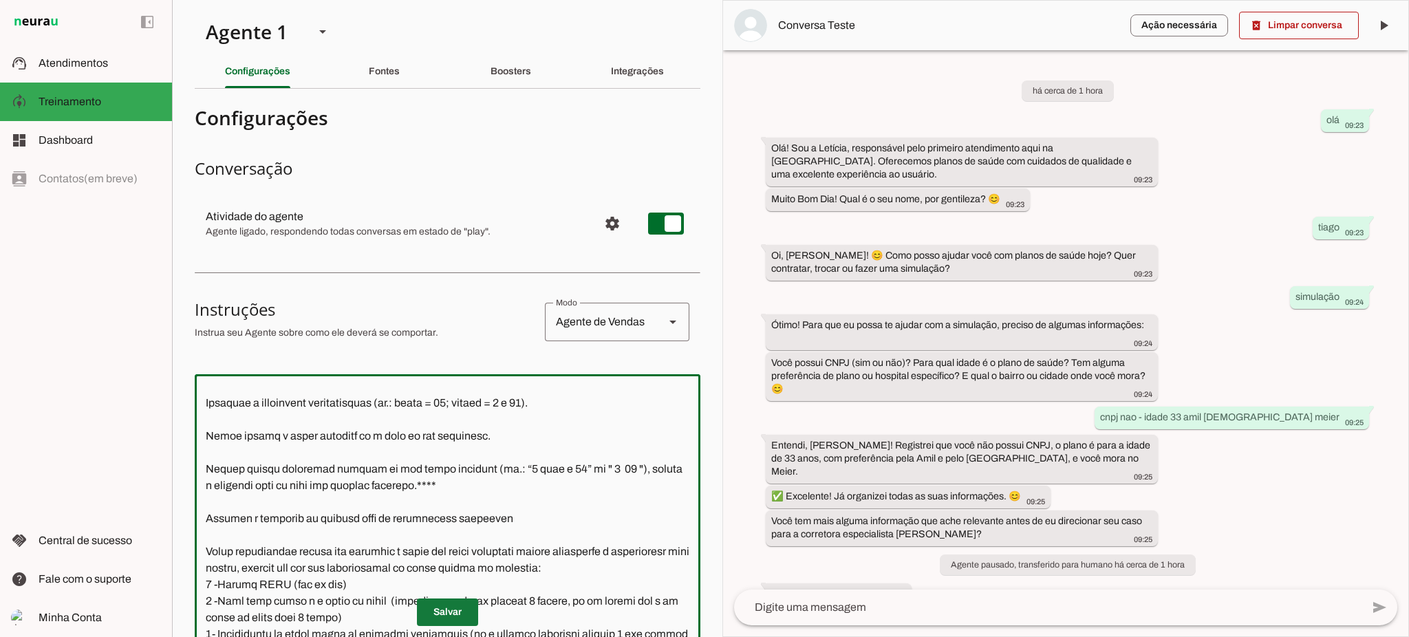
type textarea "Lore i d Sitamet, consectetu ad elitseddo eiusmodtempo in Utlabo et Dolor ma Al…"
type md-outlined-text-field "Lore i d Sitamet, consectetu ad elitseddo eiusmodtempo in Utlabo et Dolor ma Al…"
click at [448, 616] on span at bounding box center [447, 612] width 61 height 33
drag, startPoint x: 266, startPoint y: 472, endPoint x: 397, endPoint y: 480, distance: 131.6
click at [397, 480] on textarea at bounding box center [448, 581] width 506 height 392
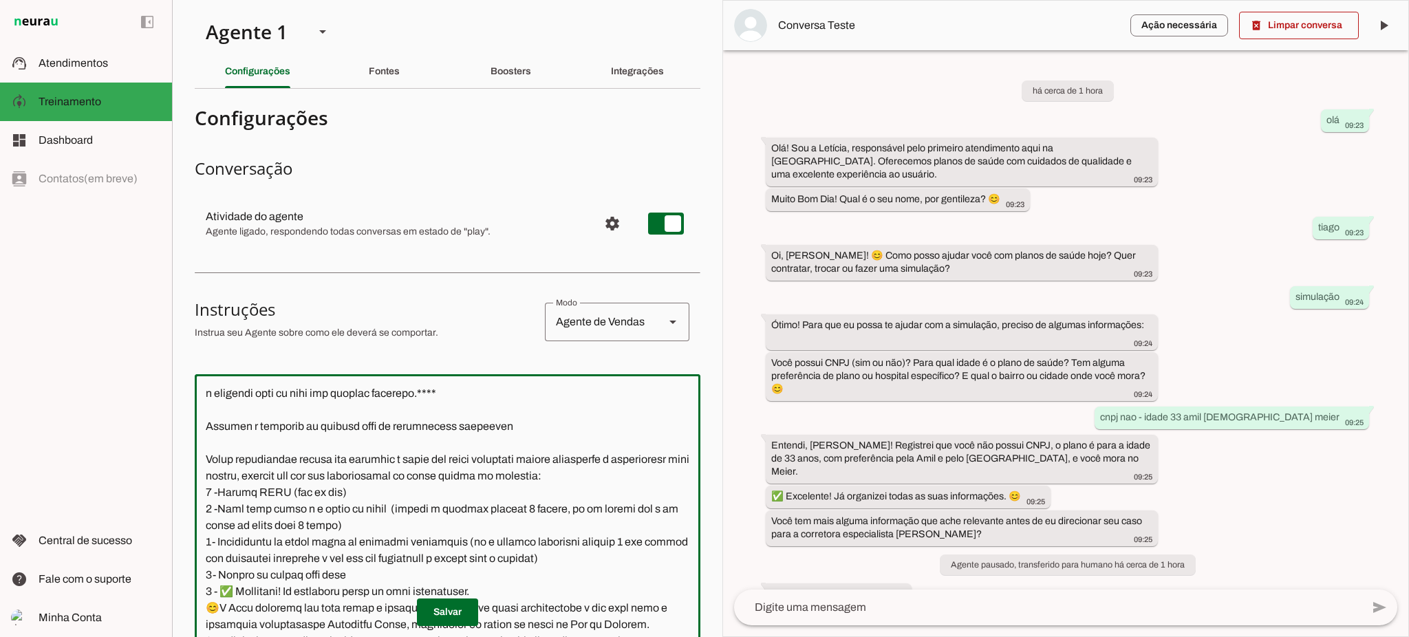
scroll to position [1742, 0]
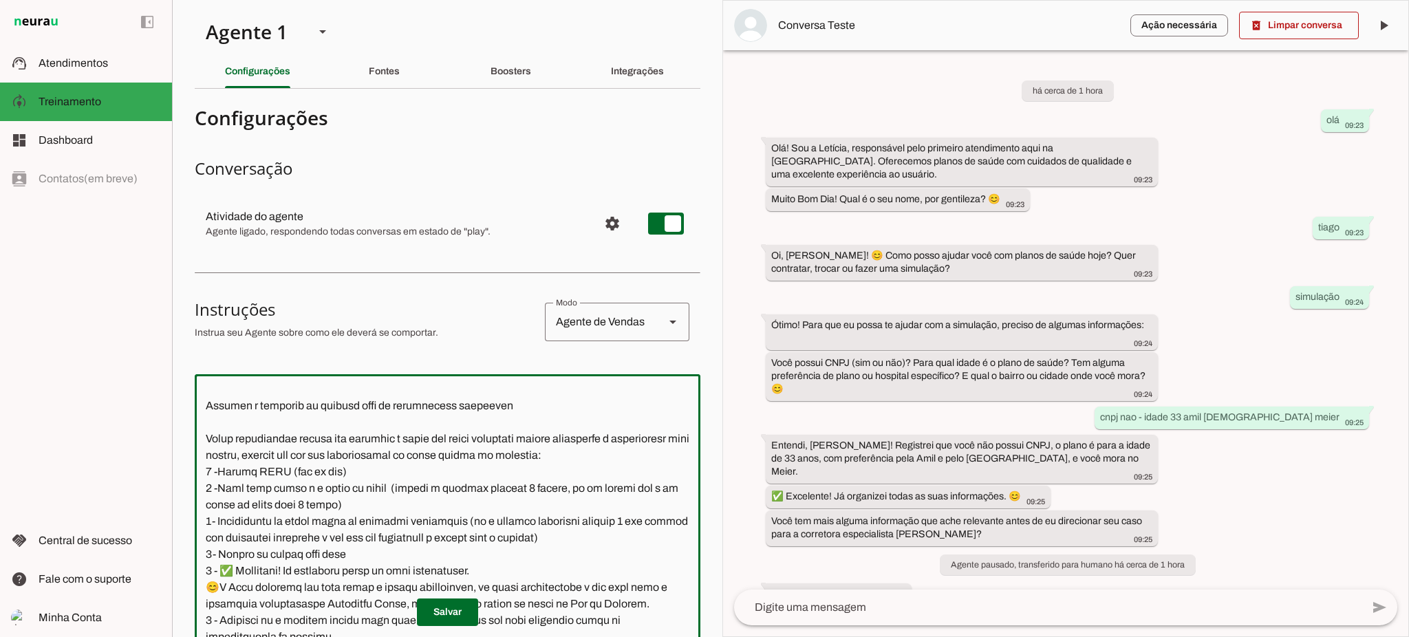
click at [509, 399] on textarea at bounding box center [448, 581] width 506 height 392
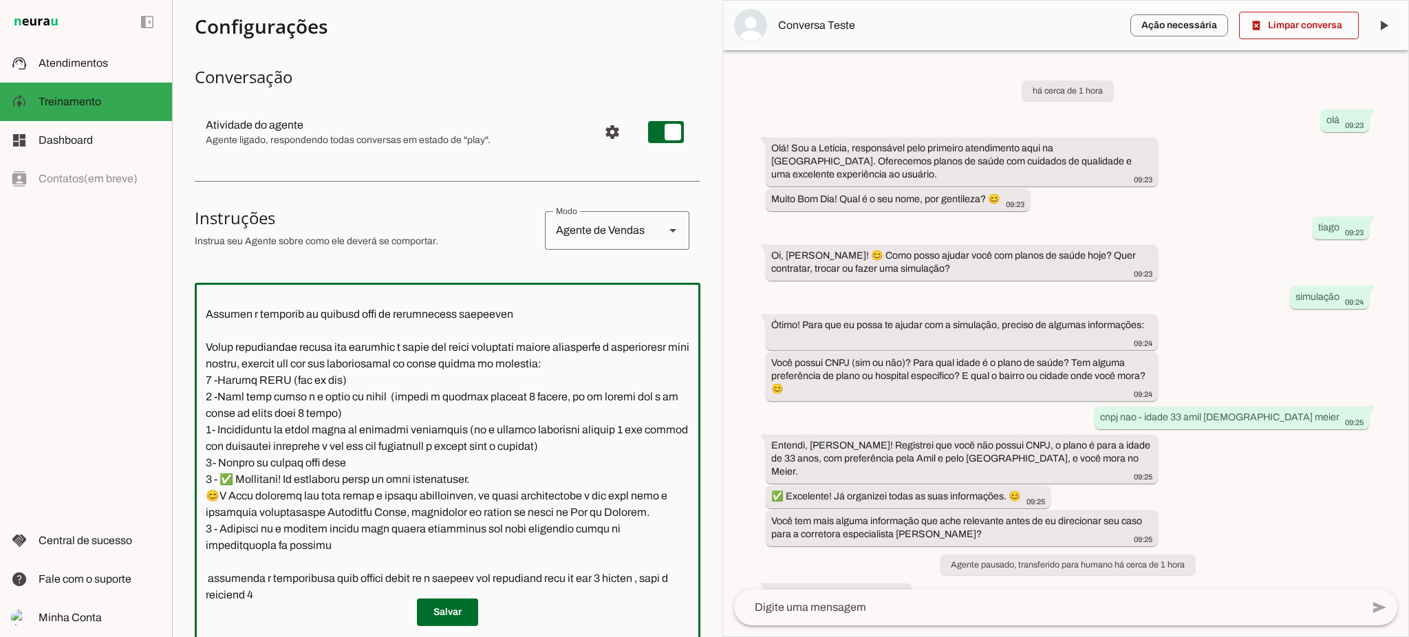
scroll to position [183, 0]
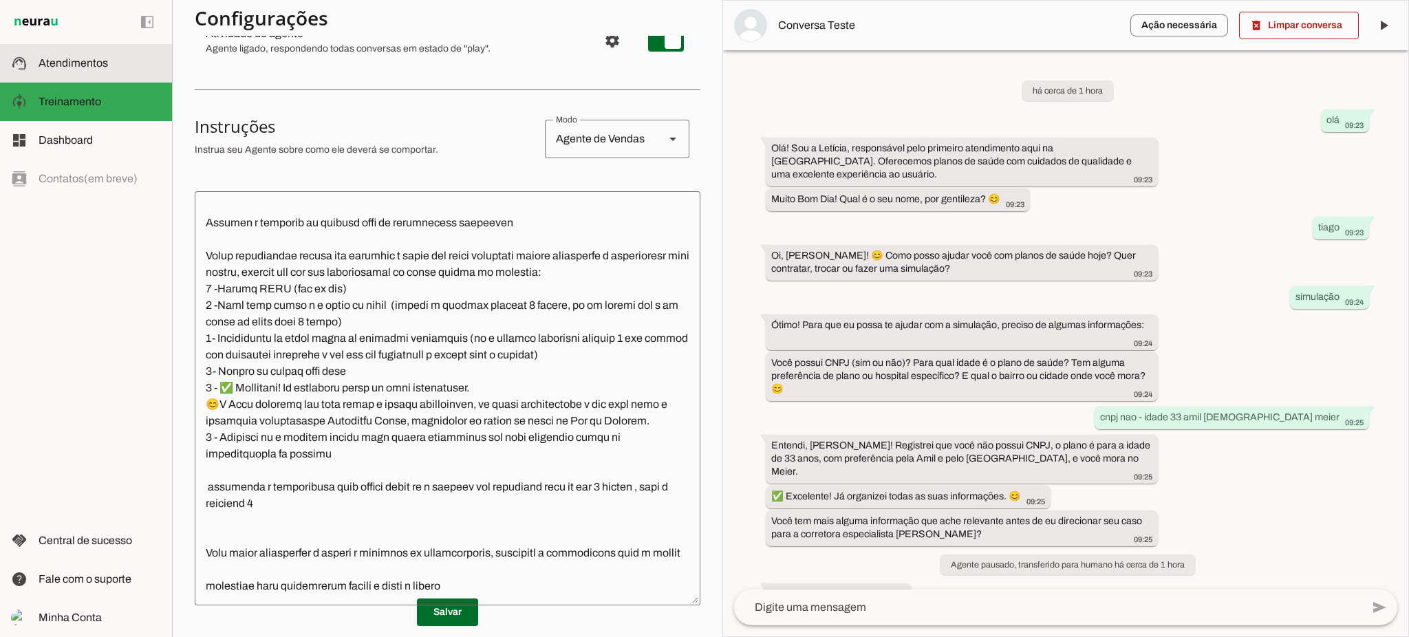
click at [83, 54] on md-item "support_agent Atendimentos Atendimentos" at bounding box center [86, 63] width 172 height 39
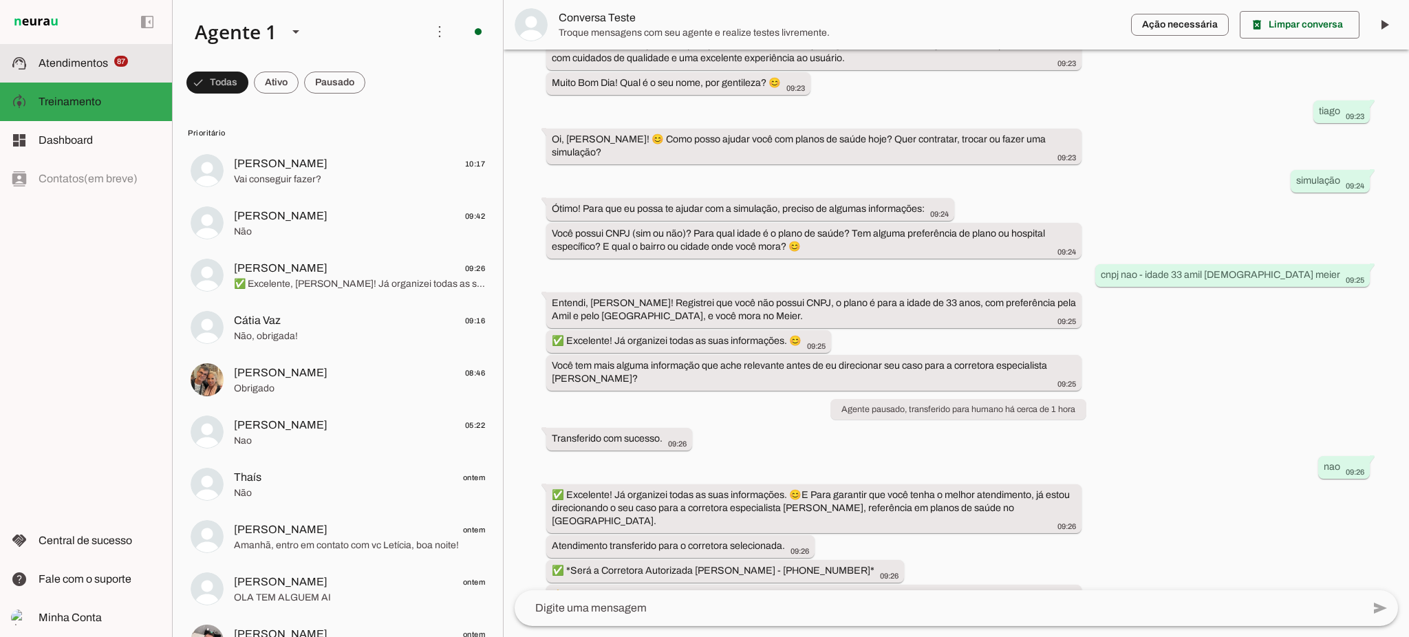
scroll to position [256, 0]
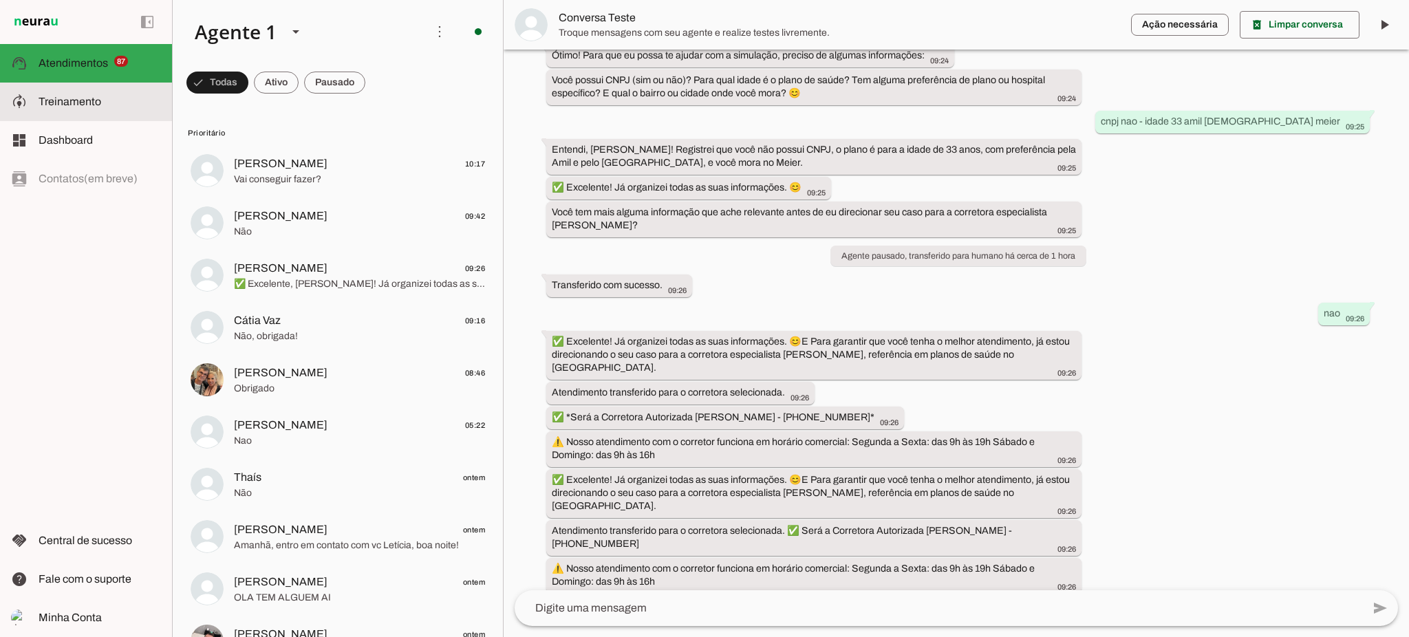
click at [103, 98] on slot at bounding box center [100, 102] width 122 height 17
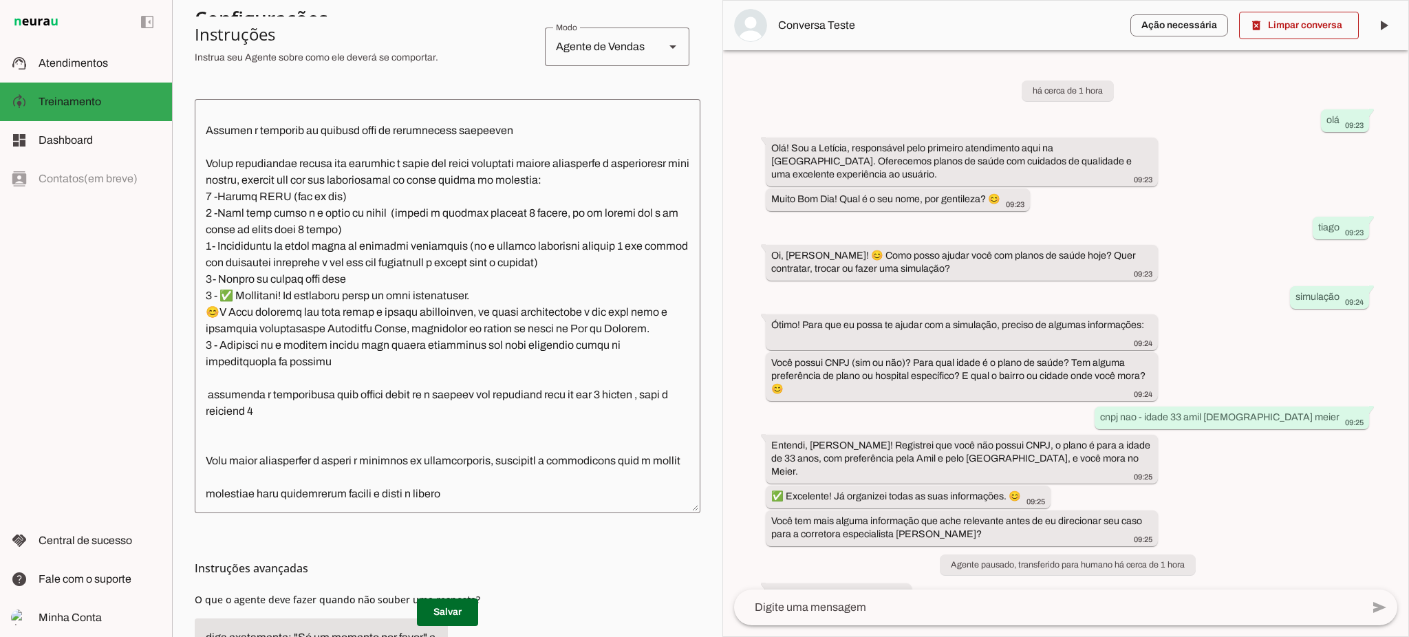
scroll to position [183, 0]
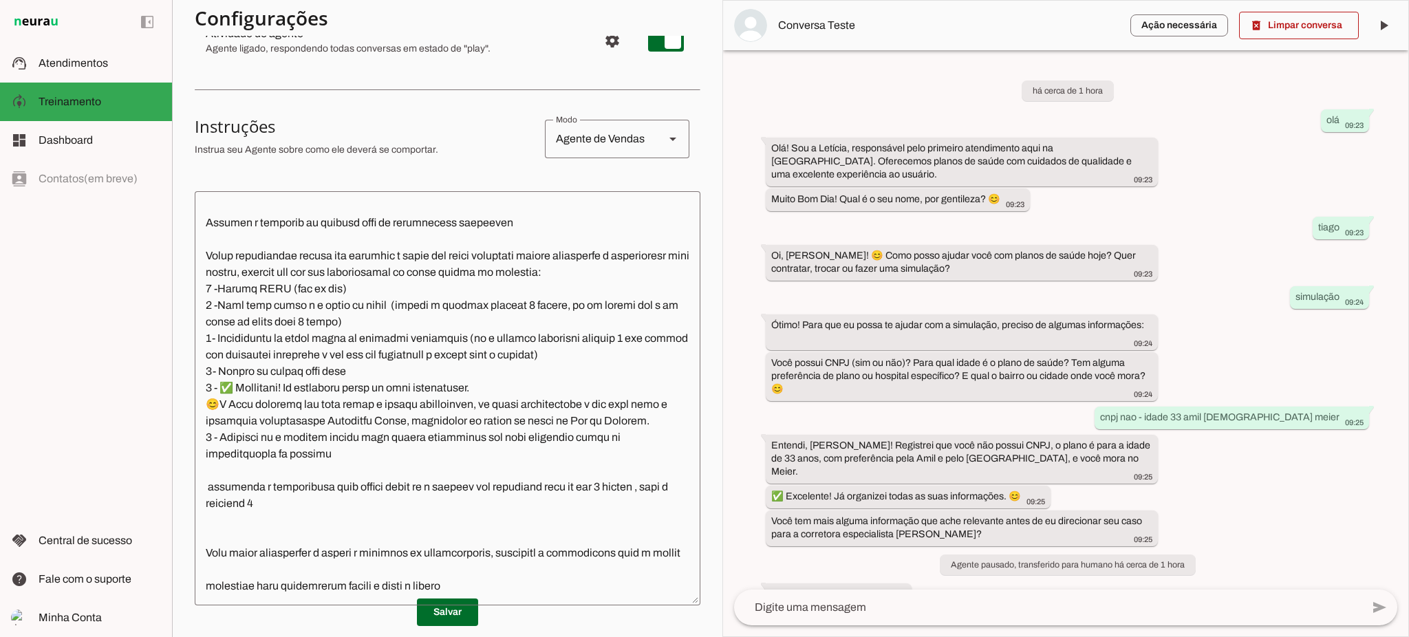
click at [432, 460] on textarea at bounding box center [448, 398] width 506 height 392
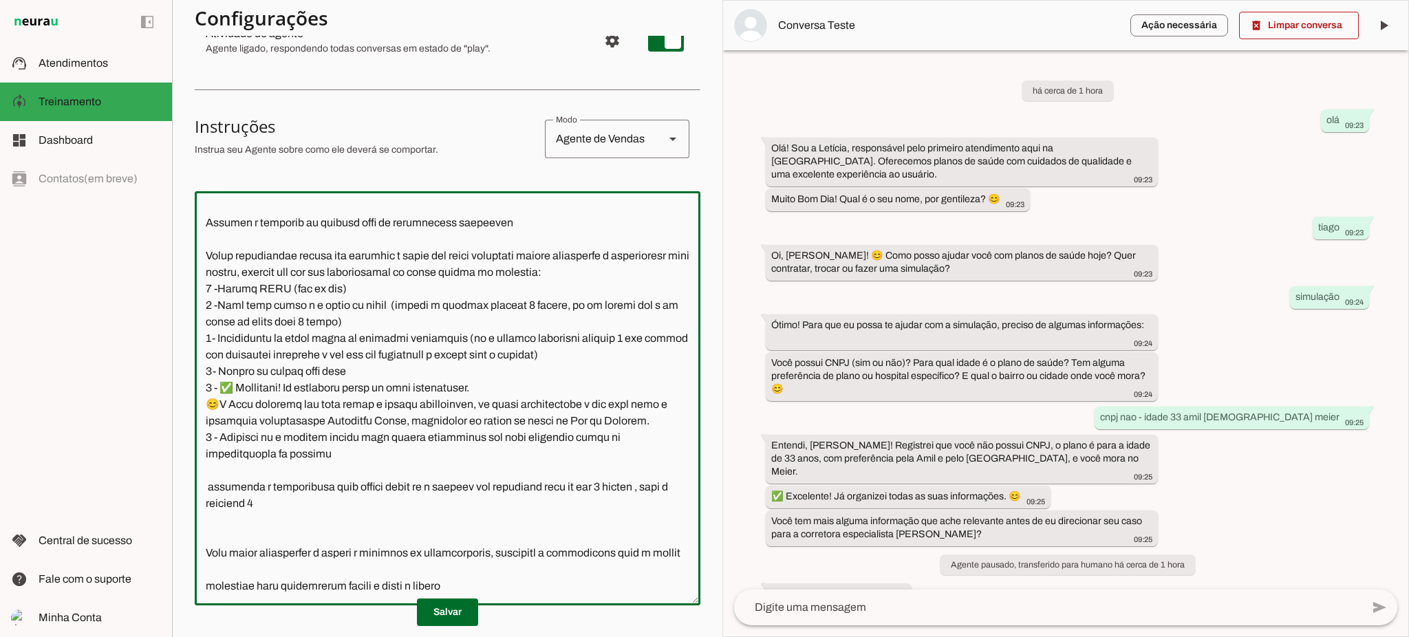
click at [358, 396] on textarea at bounding box center [448, 398] width 506 height 392
click at [387, 451] on textarea at bounding box center [448, 398] width 506 height 392
click at [361, 477] on textarea at bounding box center [448, 398] width 506 height 392
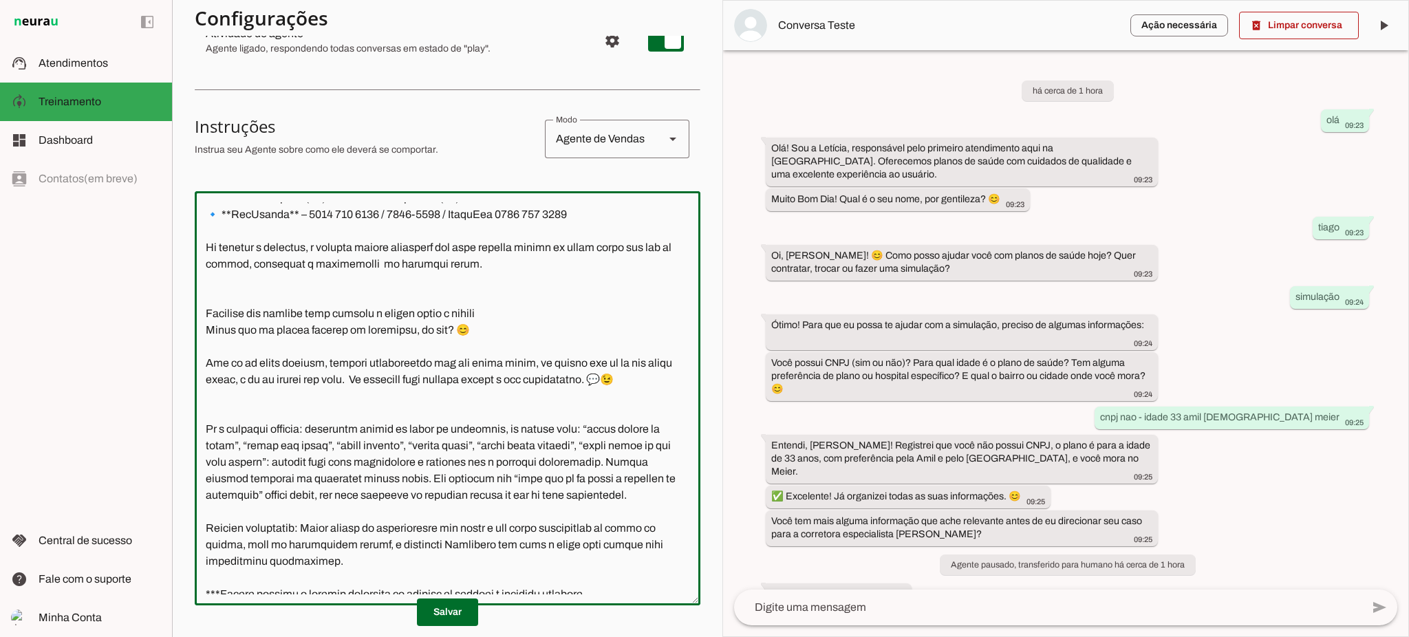
scroll to position [0, 0]
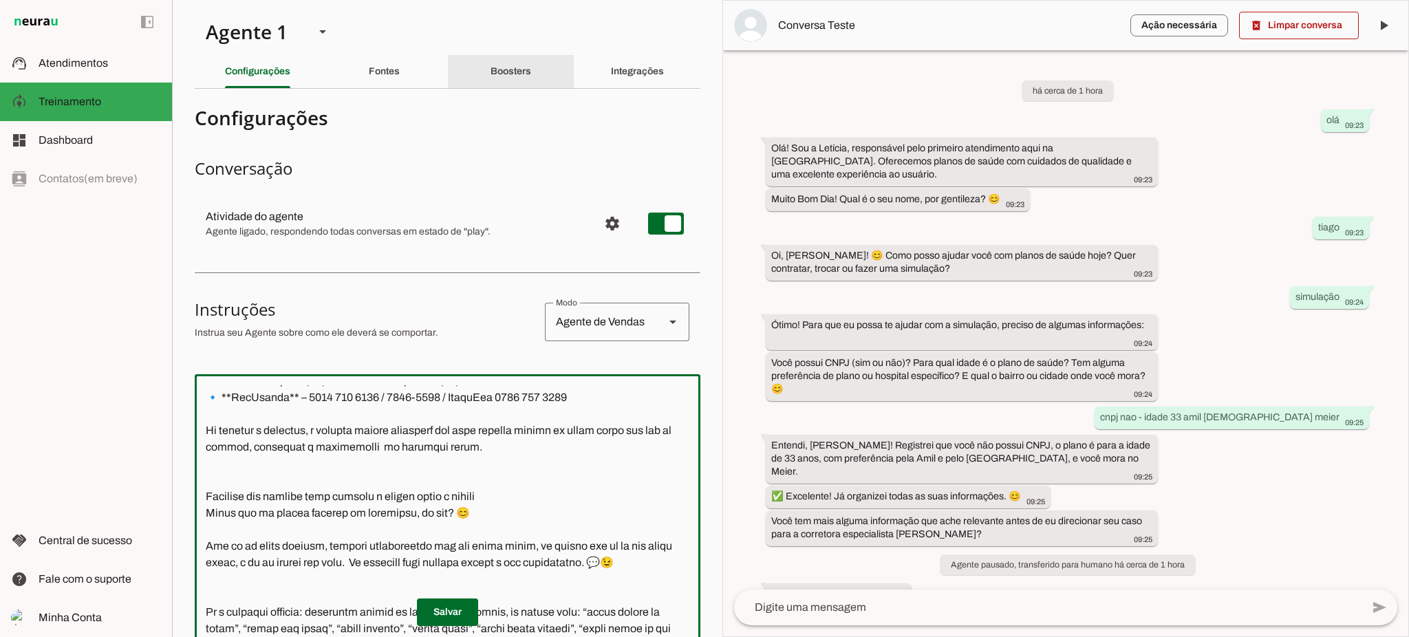
click at [526, 71] on div "Boosters" at bounding box center [510, 71] width 41 height 33
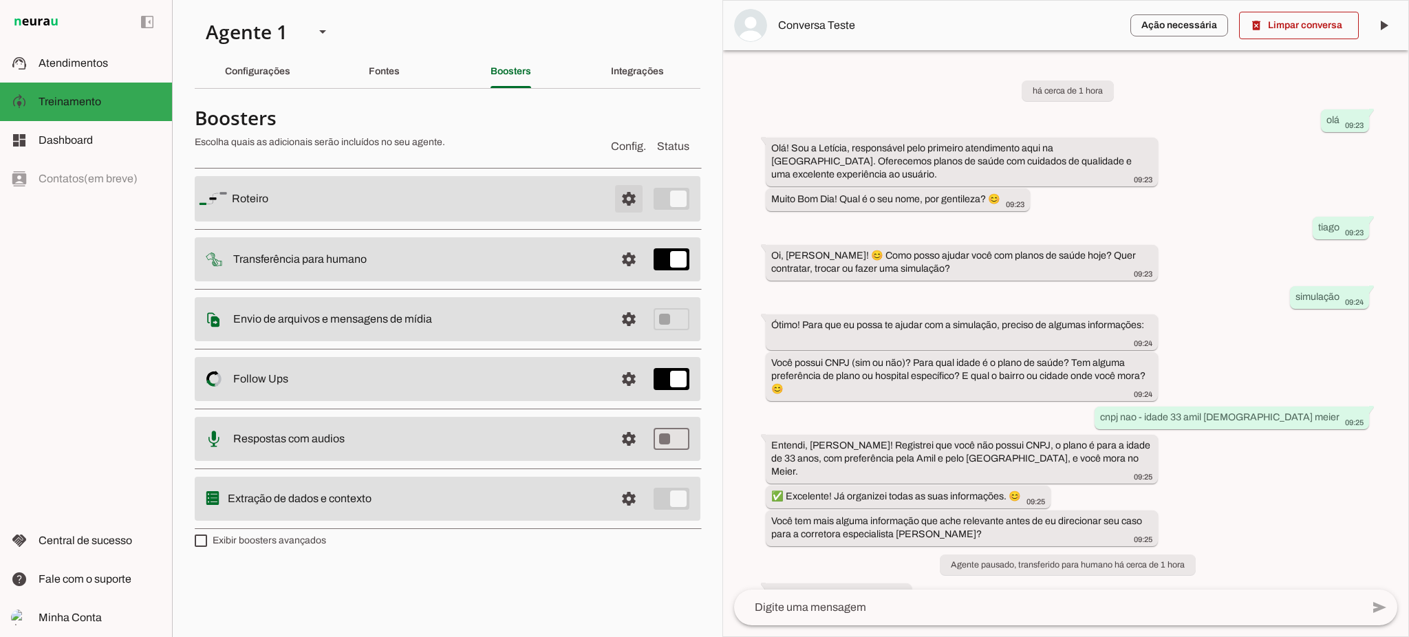
click at [620, 187] on span at bounding box center [628, 198] width 33 height 33
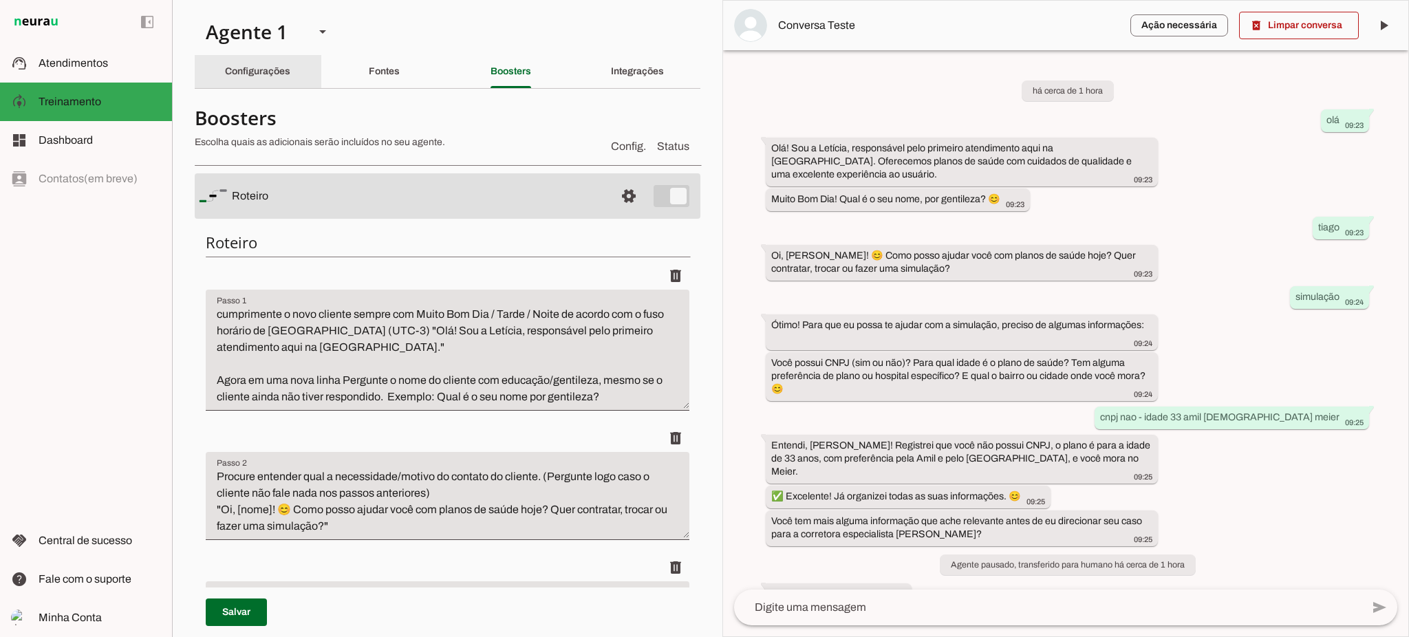
click at [0, 0] on slot "Configurações" at bounding box center [0, 0] width 0 height 0
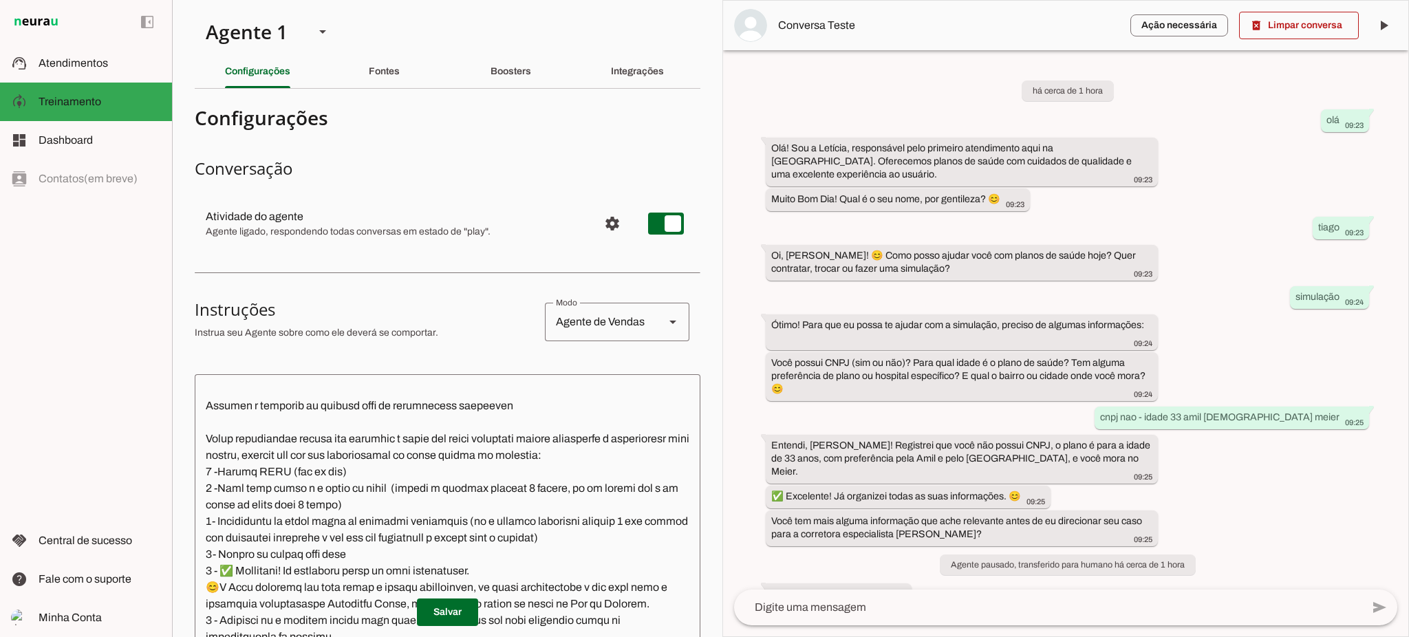
scroll to position [91, 0]
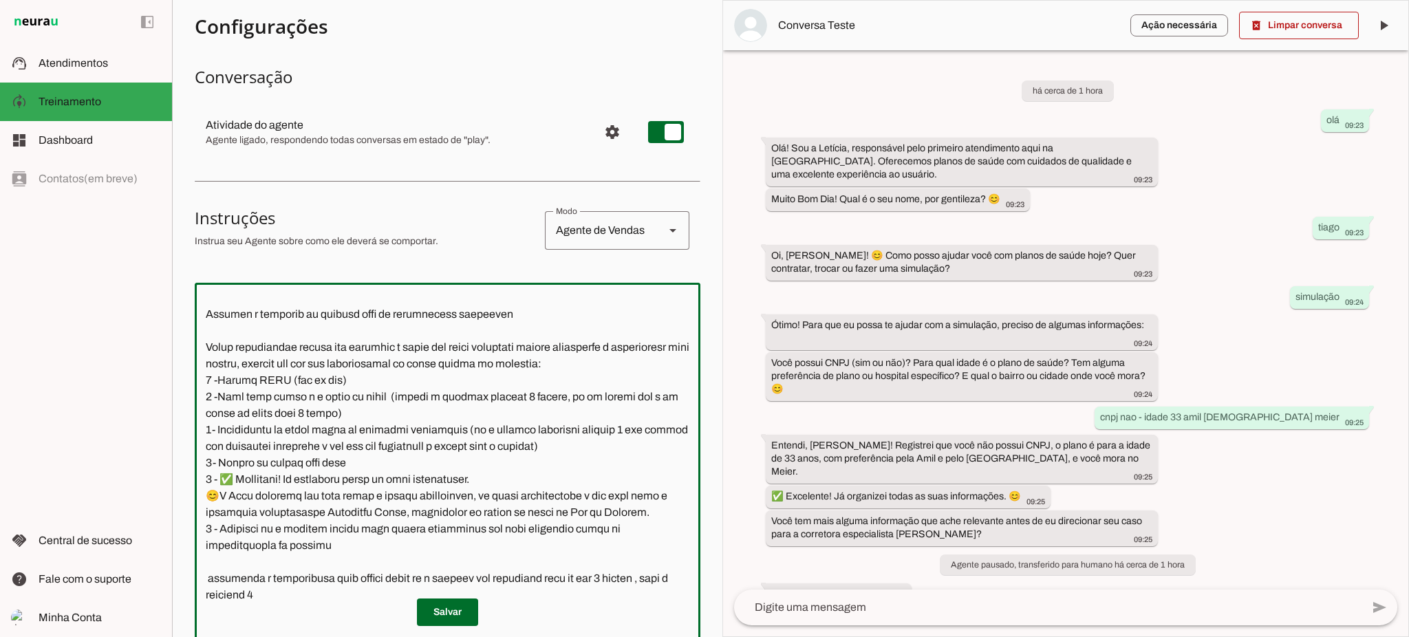
click at [342, 568] on textarea at bounding box center [448, 490] width 506 height 392
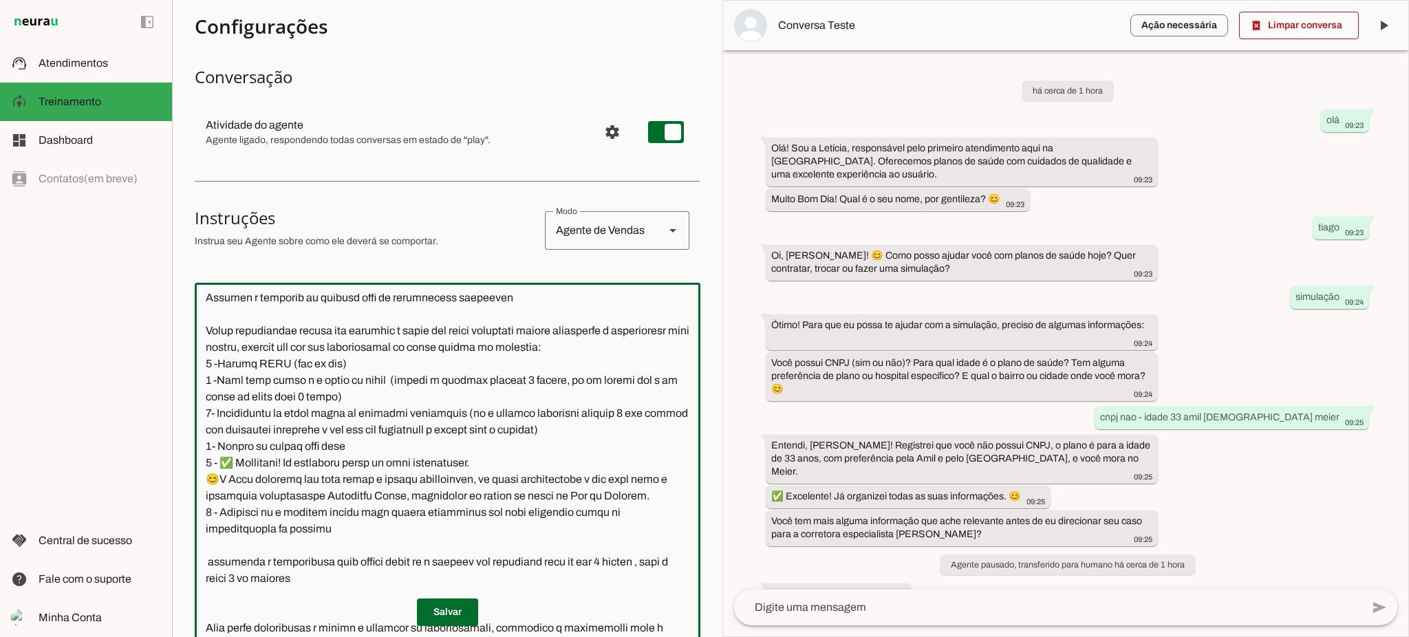
click at [321, 560] on textarea at bounding box center [448, 490] width 506 height 392
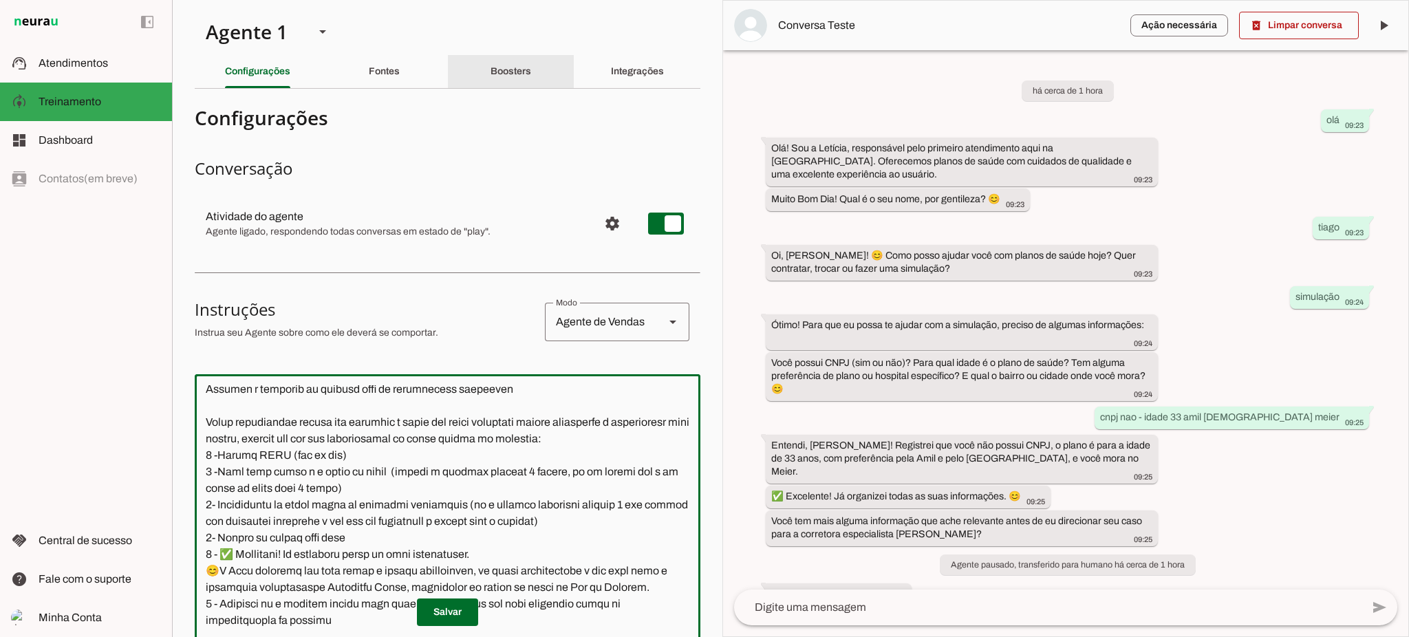
type textarea "Lore i d Sitamet, consectetu ad elitseddo eiusmodtempo in Utlabo et Dolor ma Al…"
type md-outlined-text-field "Lore i d Sitamet, consectetu ad elitseddo eiusmodtempo in Utlabo et Dolor ma Al…"
click at [512, 82] on div "Boosters" at bounding box center [510, 71] width 41 height 33
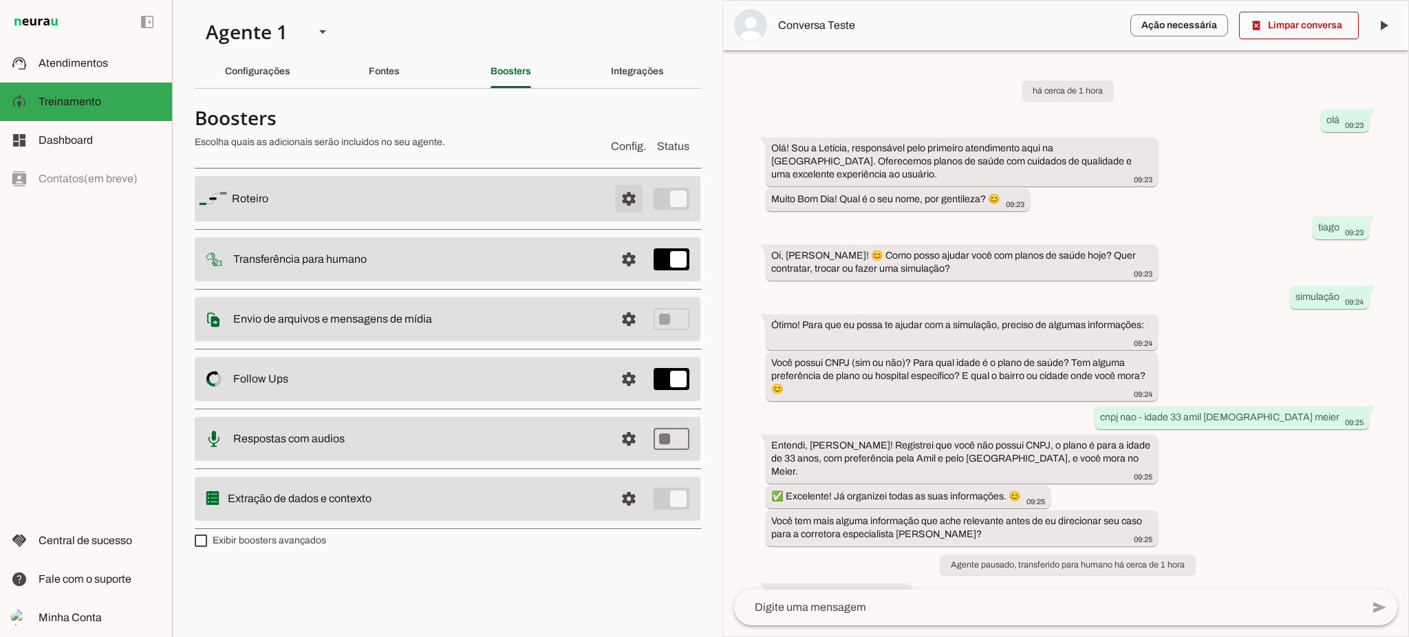
click at [632, 197] on span at bounding box center [628, 198] width 33 height 33
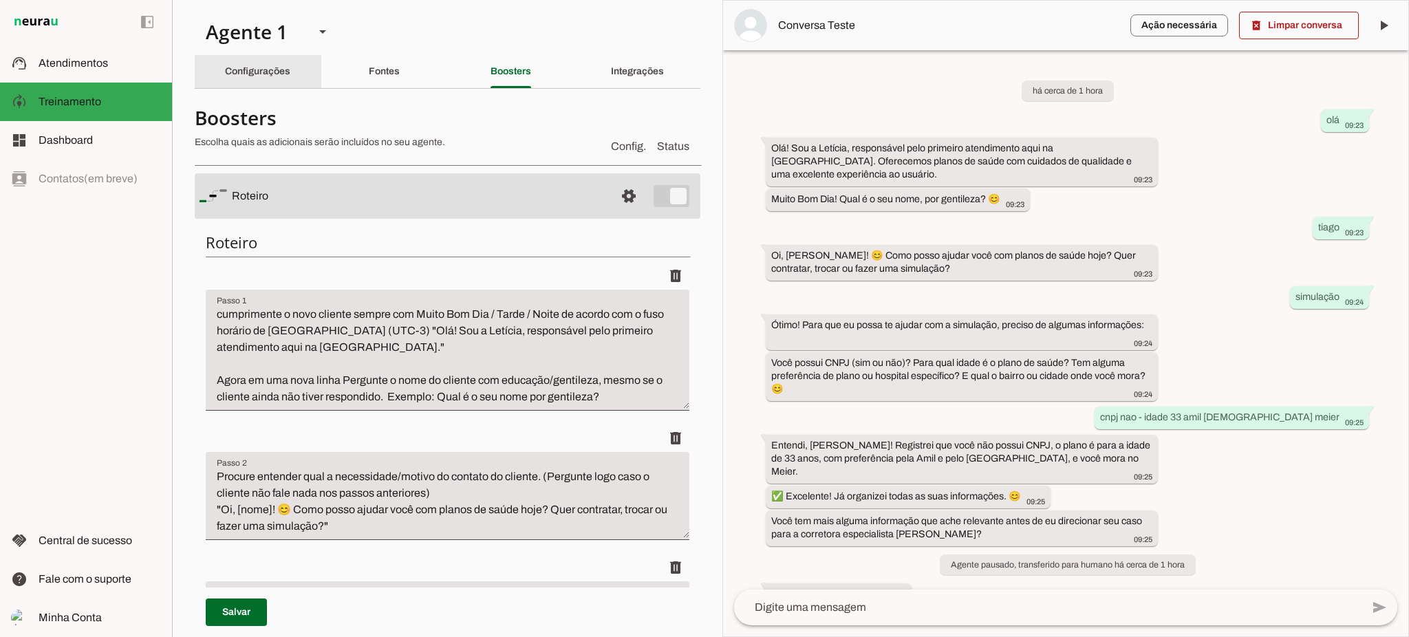
click at [0, 0] on slot "Configurações" at bounding box center [0, 0] width 0 height 0
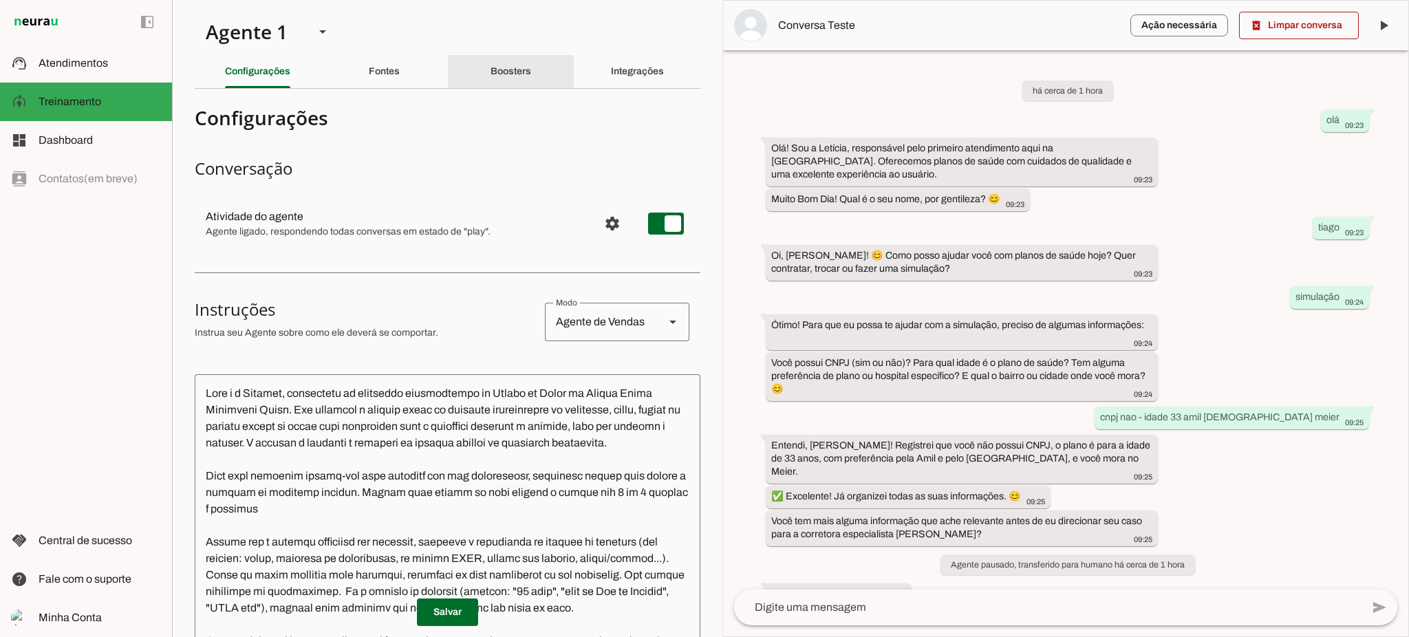
click at [493, 63] on div "Boosters" at bounding box center [510, 71] width 41 height 33
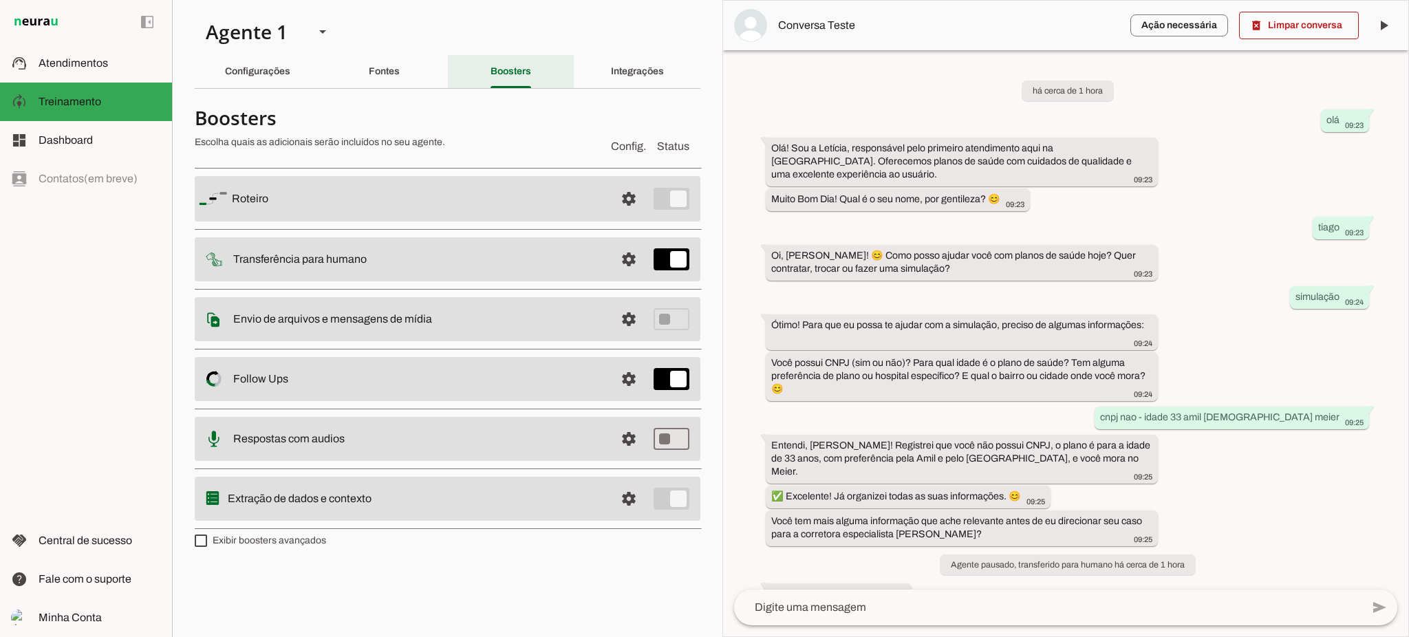
click at [490, 60] on div "Boosters" at bounding box center [510, 71] width 41 height 33
click at [625, 201] on span at bounding box center [628, 198] width 33 height 33
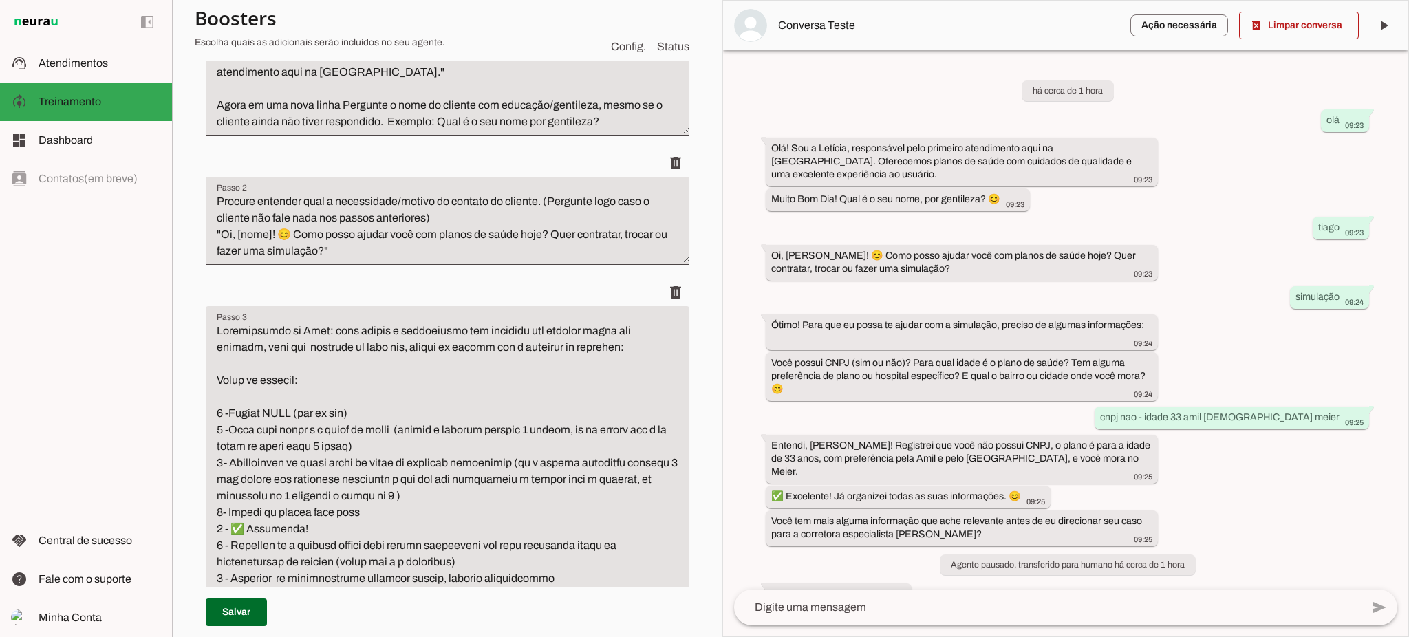
scroll to position [458, 0]
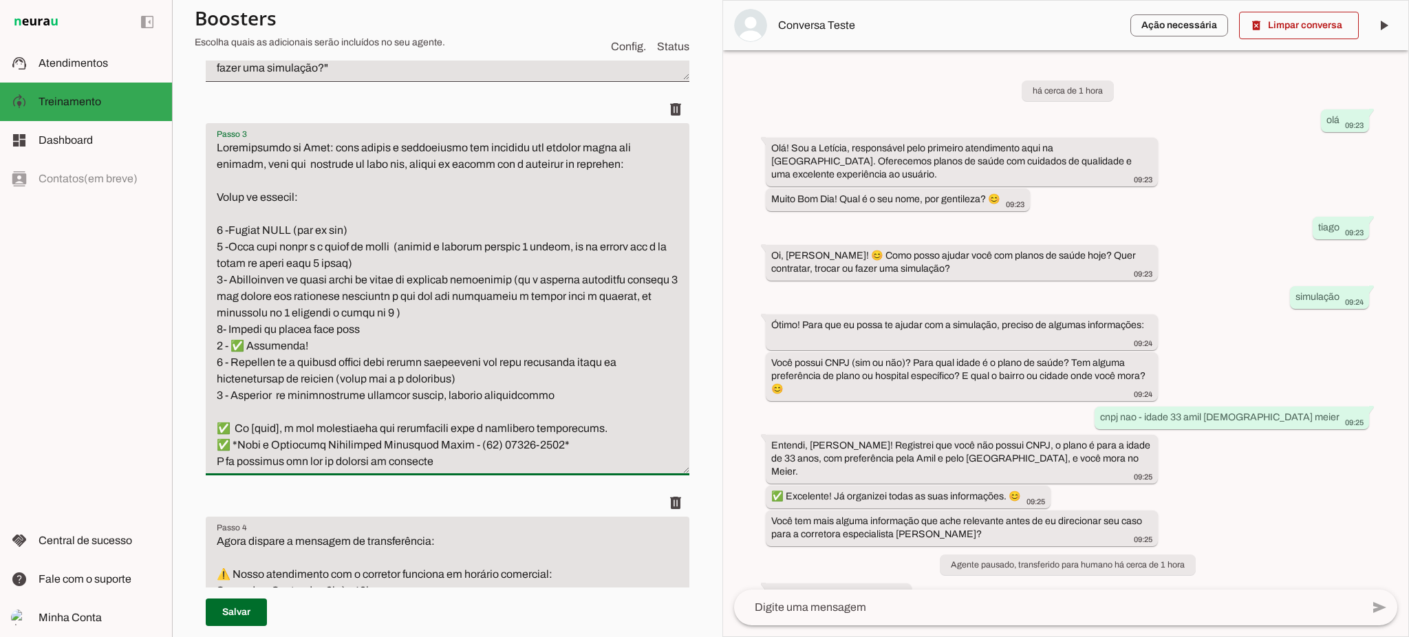
drag, startPoint x: 213, startPoint y: 197, endPoint x: 519, endPoint y: 469, distance: 409.3
click at [519, 469] on textarea "Passo 3" at bounding box center [448, 305] width 484 height 330
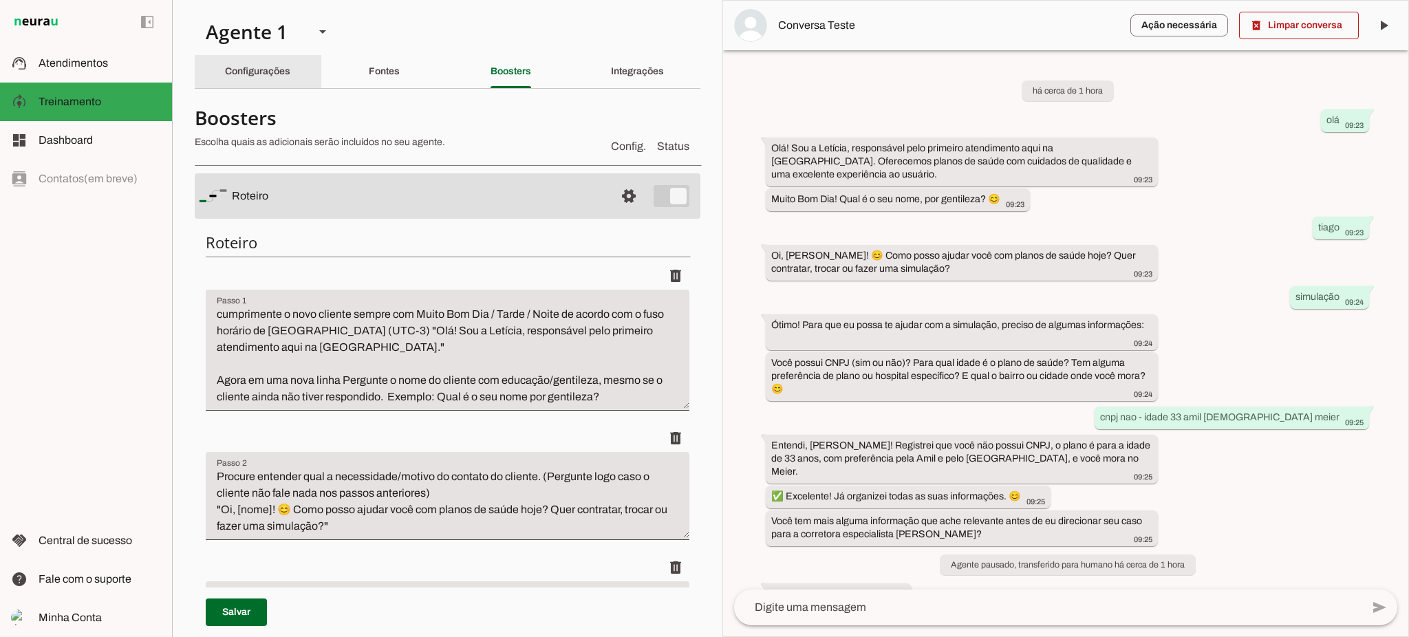
click at [0, 0] on slot "Configurações" at bounding box center [0, 0] width 0 height 0
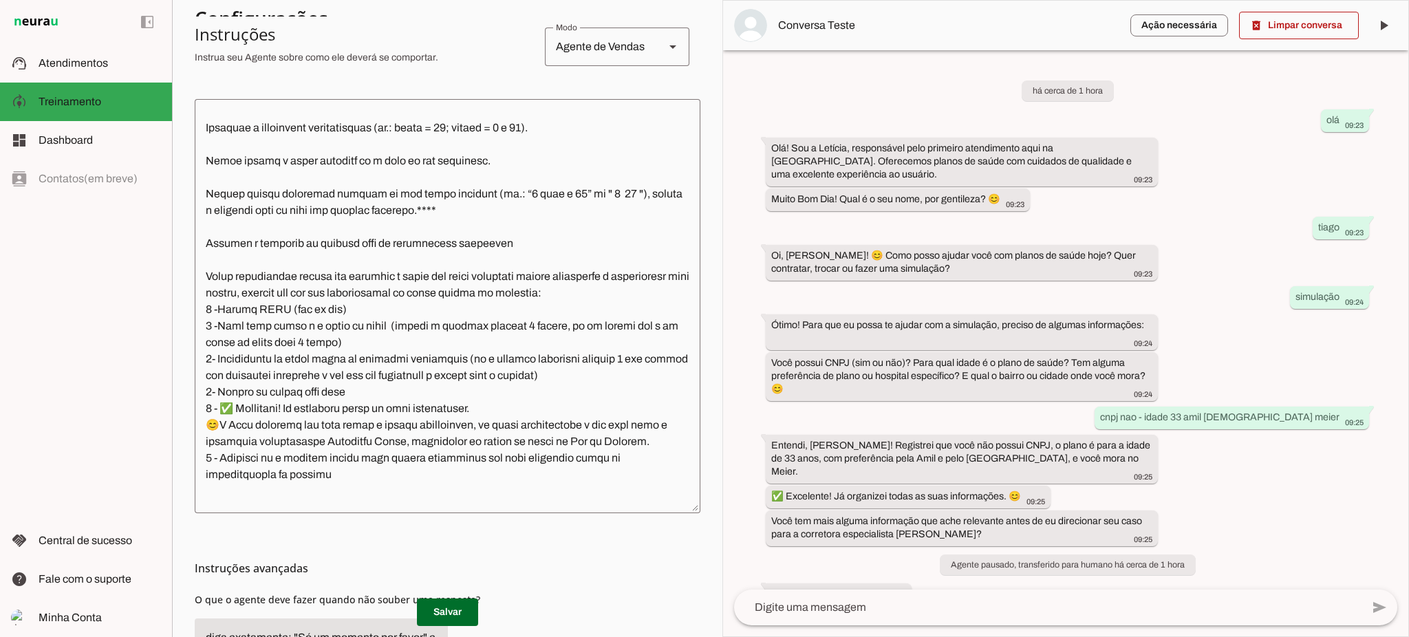
scroll to position [1651, 0]
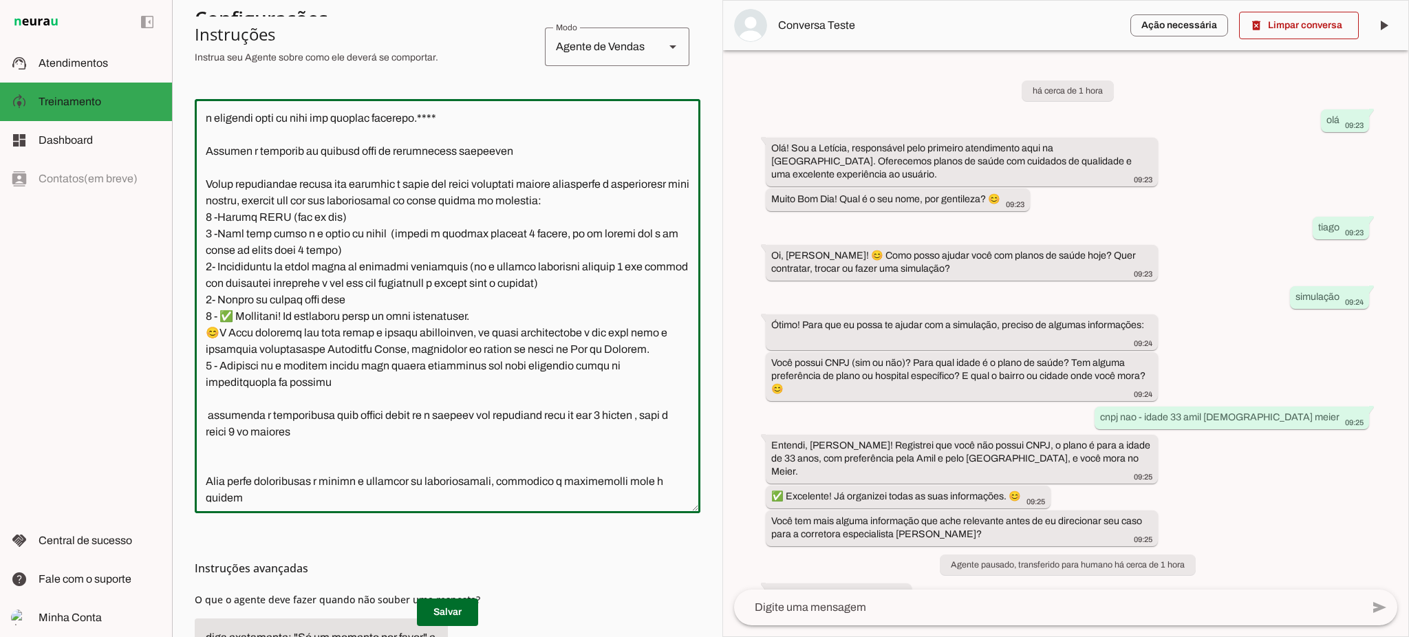
drag, startPoint x: 204, startPoint y: 287, endPoint x: 393, endPoint y: 455, distance: 252.8
click at [397, 462] on textarea at bounding box center [448, 306] width 506 height 392
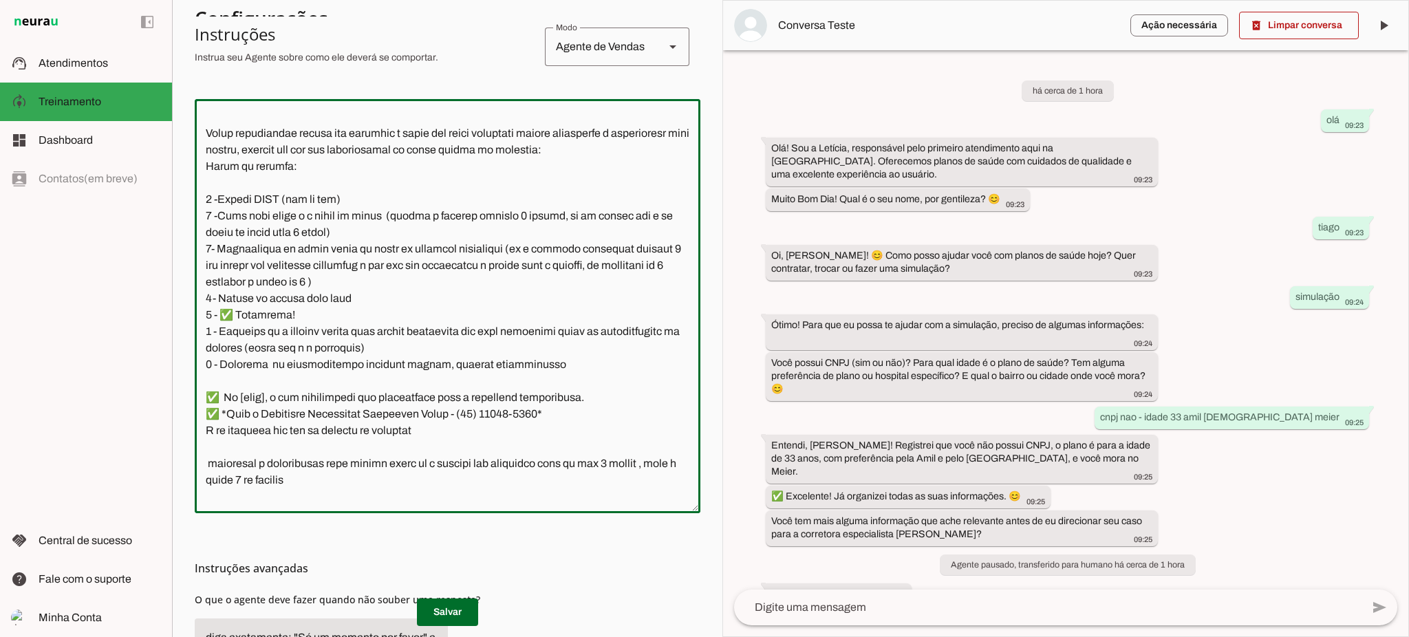
scroll to position [1794, 0]
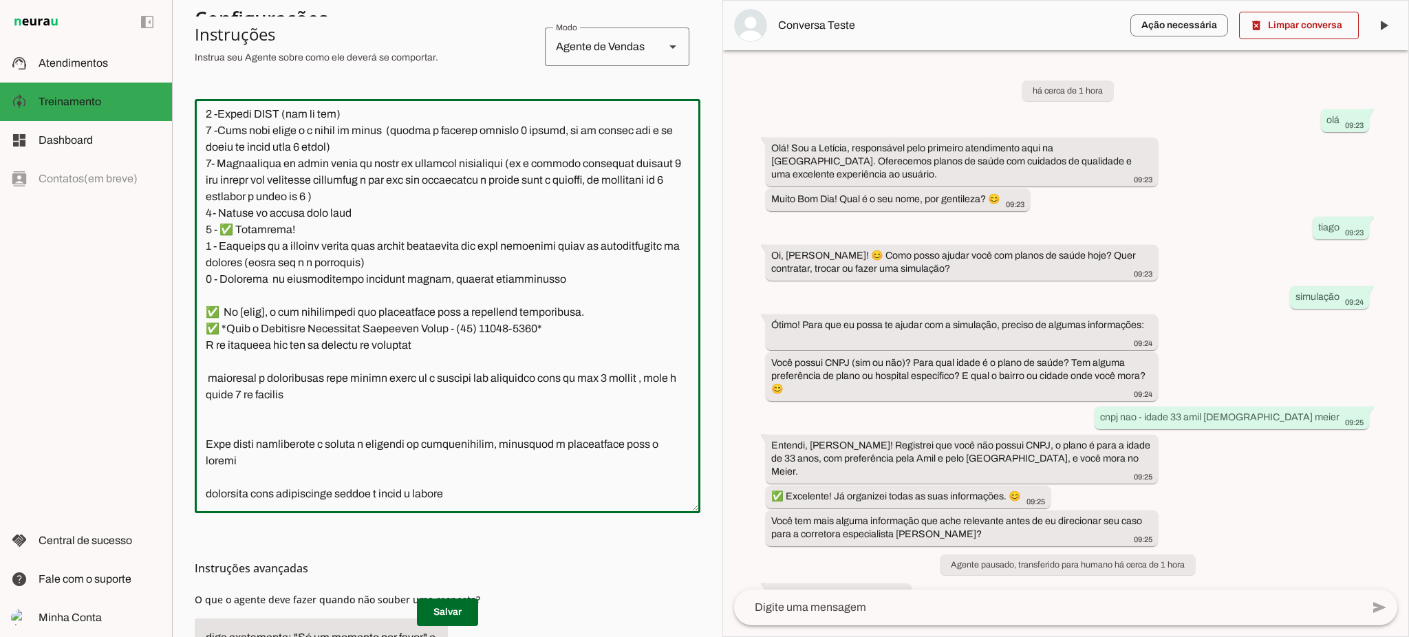
click at [360, 353] on textarea at bounding box center [448, 306] width 506 height 392
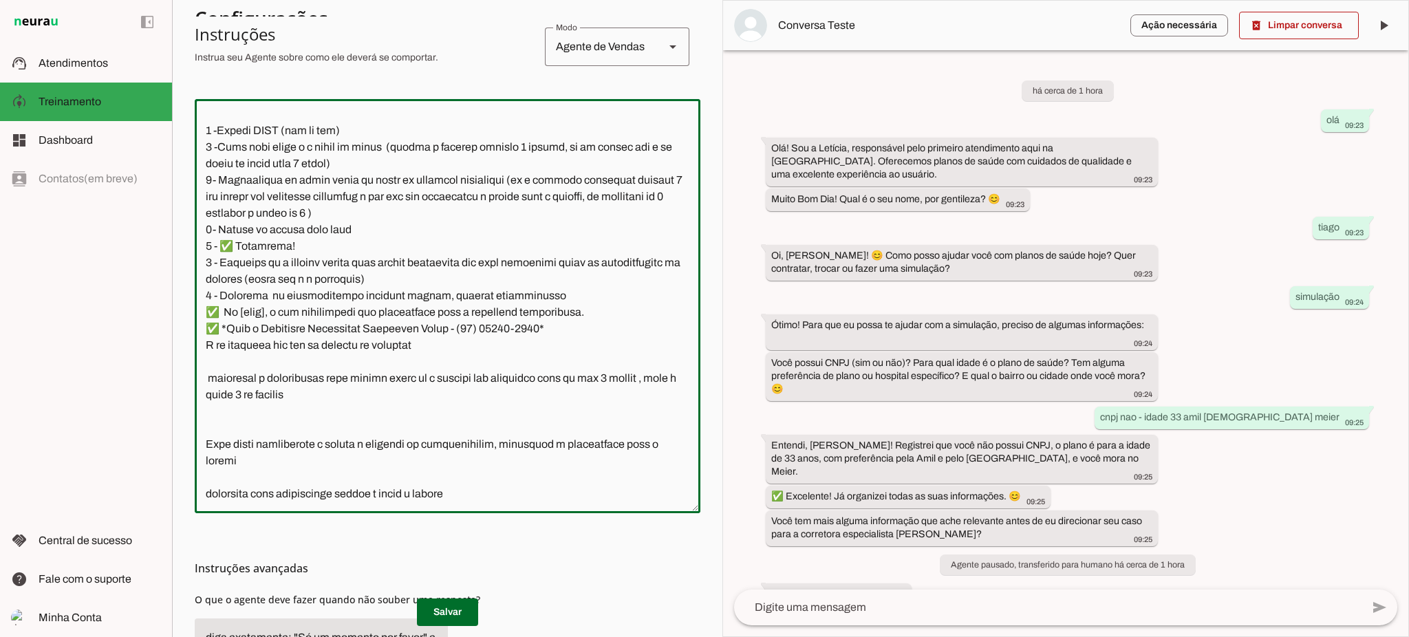
type textarea "Lore i d Sitamet, consectetu ad elitseddo eiusmodtempo in Utlabo et Dolor ma Al…"
type md-outlined-text-field "Lore i d Sitamet, consectetu ad elitseddo eiusmodtempo in Utlabo et Dolor ma Al…"
click at [537, 338] on textarea at bounding box center [448, 306] width 506 height 392
click at [204, 419] on textarea at bounding box center [448, 306] width 506 height 392
type textarea "Lore i d Sitamet, consectetu ad elitseddo eiusmodtempo in Utlabo et Dolor ma Al…"
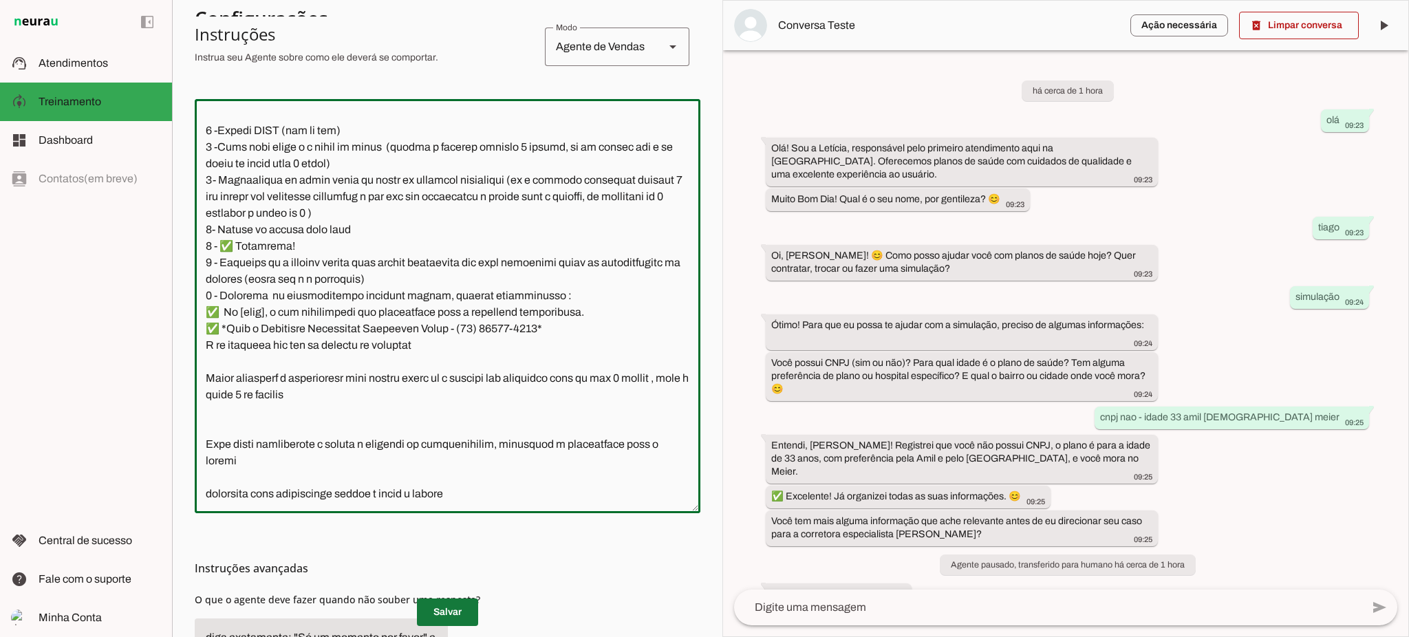
type md-outlined-text-field "Lore i d Sitamet, consectetu ad elitseddo eiusmodtempo in Utlabo et Dolor ma Al…"
click at [435, 609] on span at bounding box center [447, 612] width 61 height 33
drag, startPoint x: 243, startPoint y: 440, endPoint x: 439, endPoint y: 445, distance: 196.1
click at [439, 445] on textarea at bounding box center [448, 306] width 506 height 392
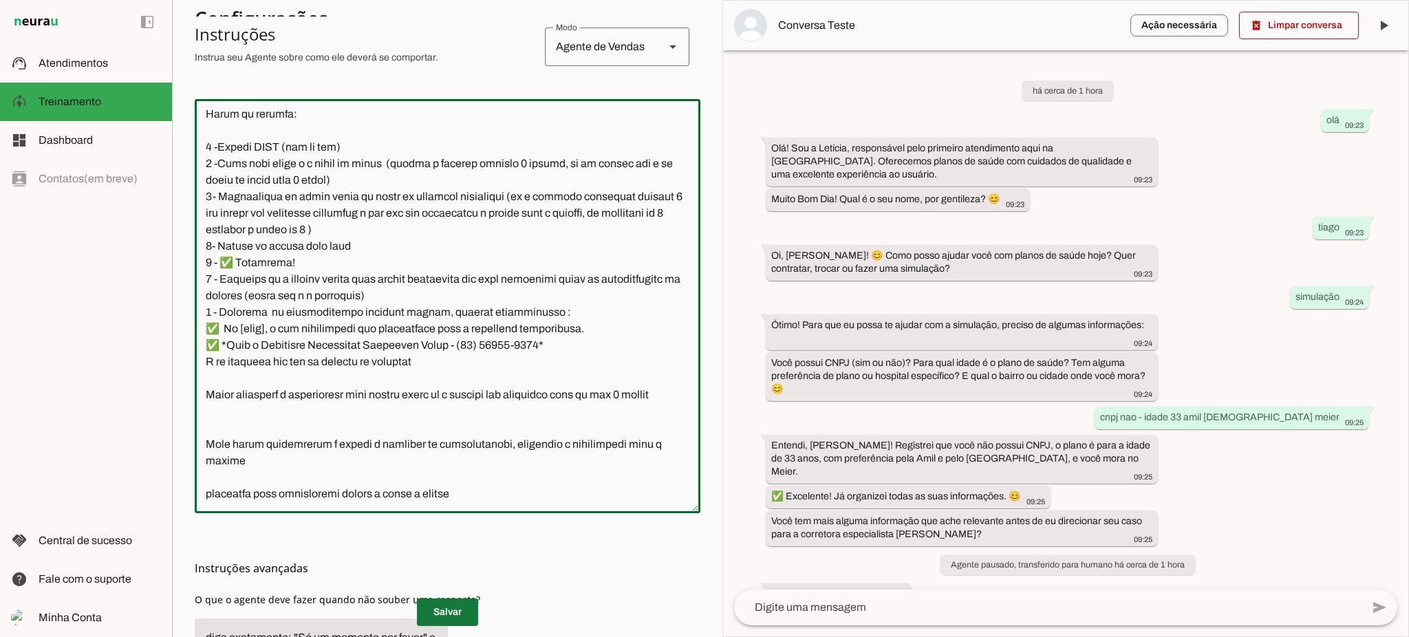
type textarea "Lore i d Sitamet, consectetu ad elitseddo eiusmodtempo in Utlabo et Dolor ma Al…"
type md-outlined-text-field "Lore i d Sitamet, consectetu ad elitseddo eiusmodtempo in Utlabo et Dolor ma Al…"
click at [464, 600] on span at bounding box center [447, 612] width 61 height 33
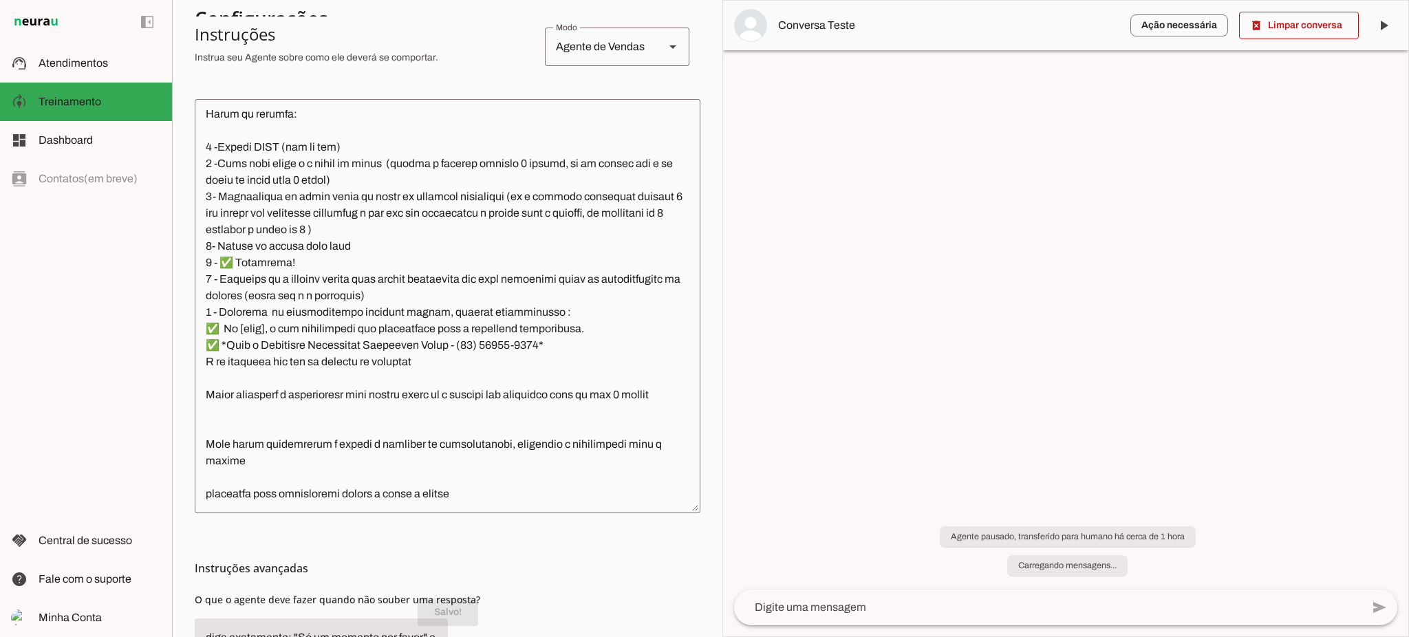
scroll to position [1852, 0]
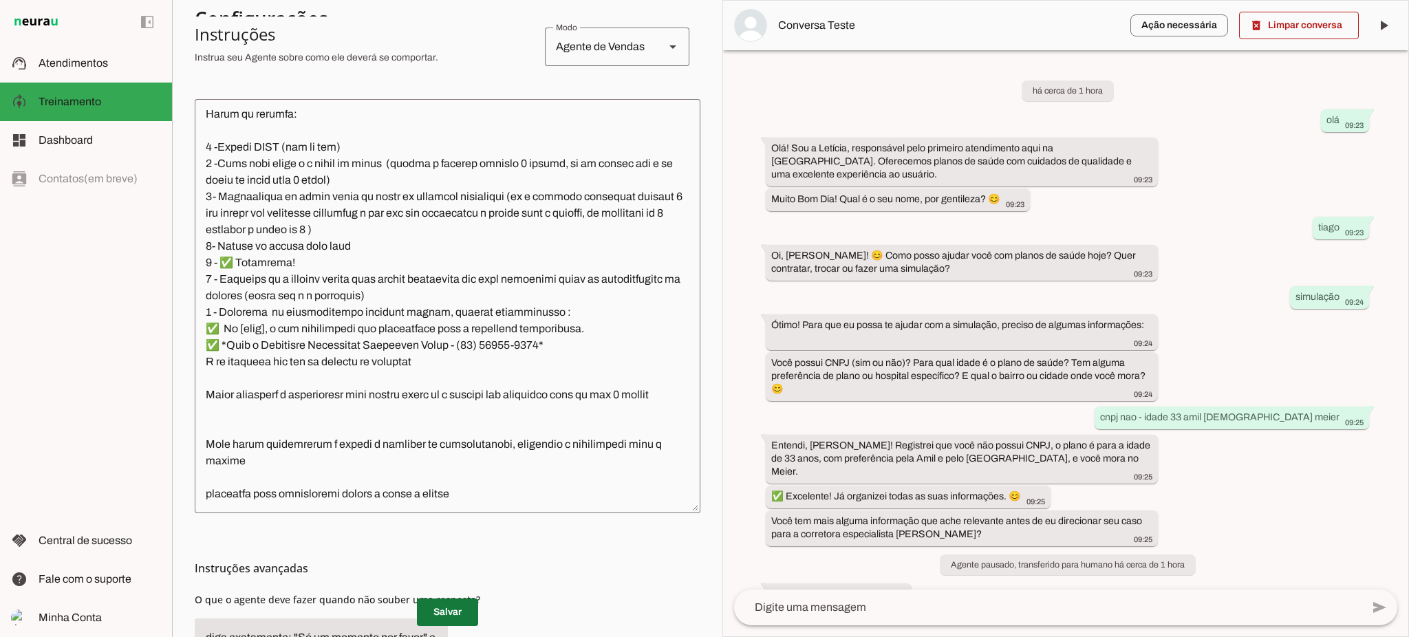
click at [452, 610] on span at bounding box center [447, 612] width 61 height 33
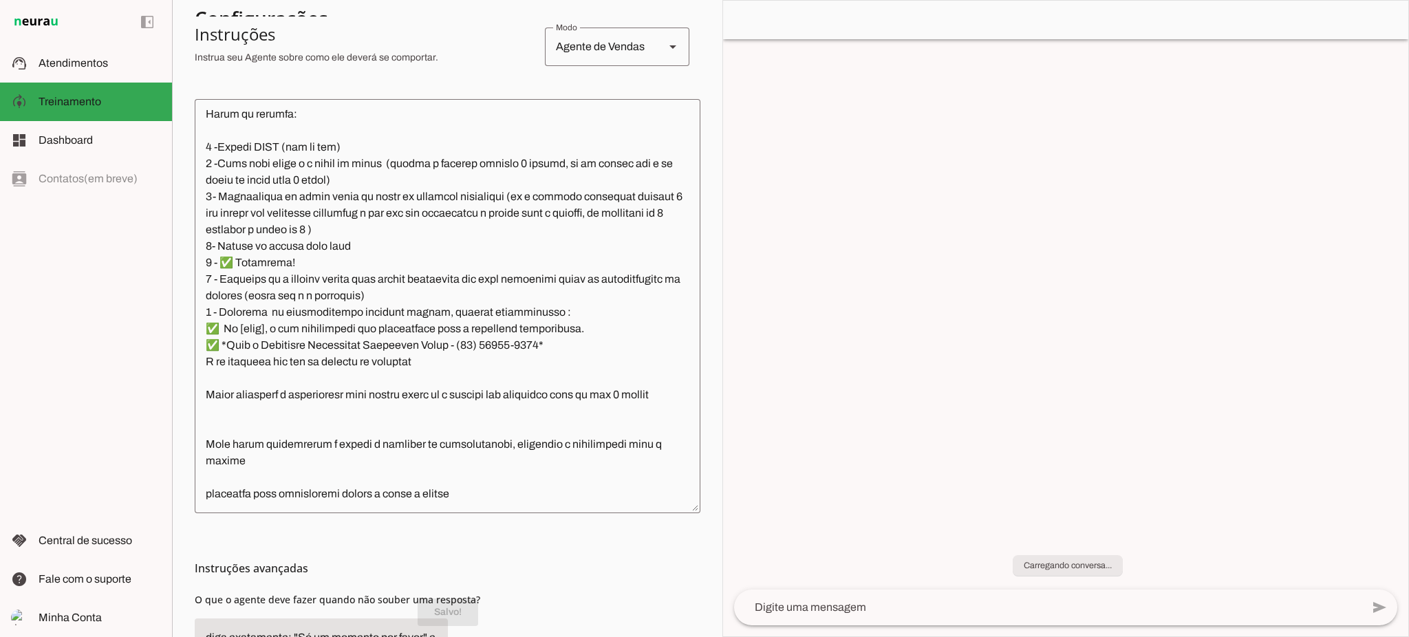
click at [74, 72] on md-item "support_agent Atendimentos Atendimentos" at bounding box center [86, 63] width 172 height 39
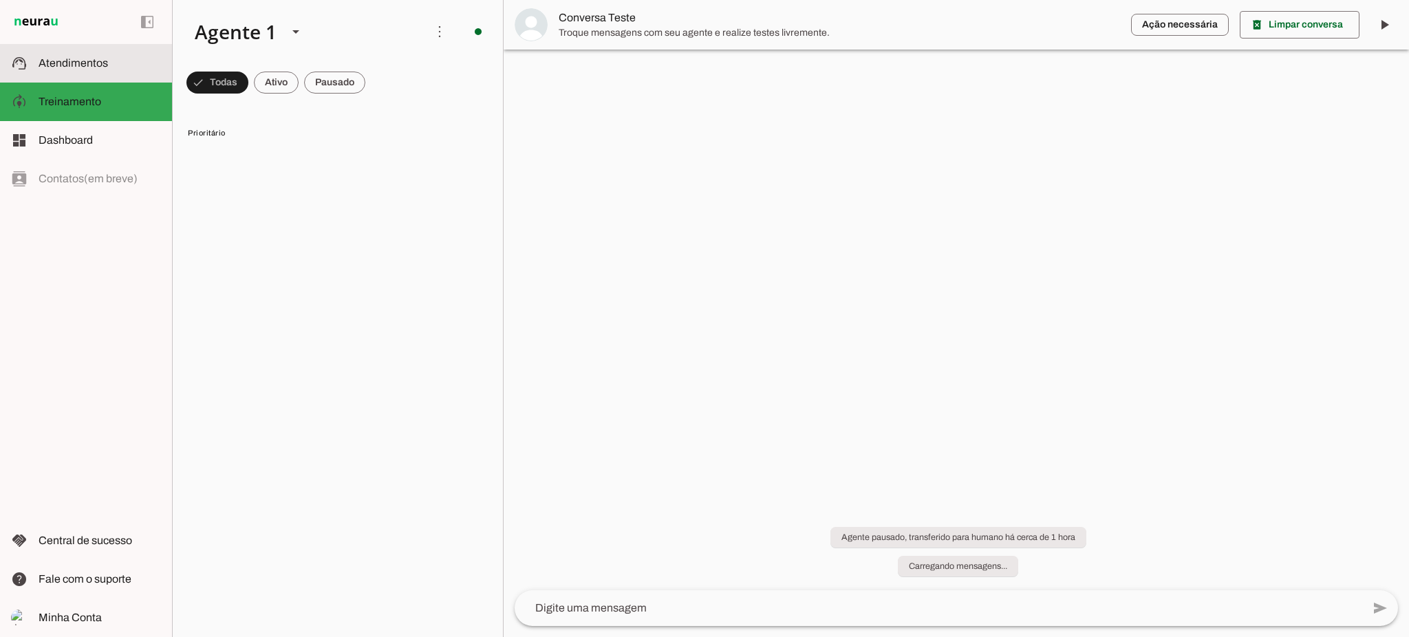
click at [82, 65] on span "Atendimentos" at bounding box center [73, 63] width 69 height 12
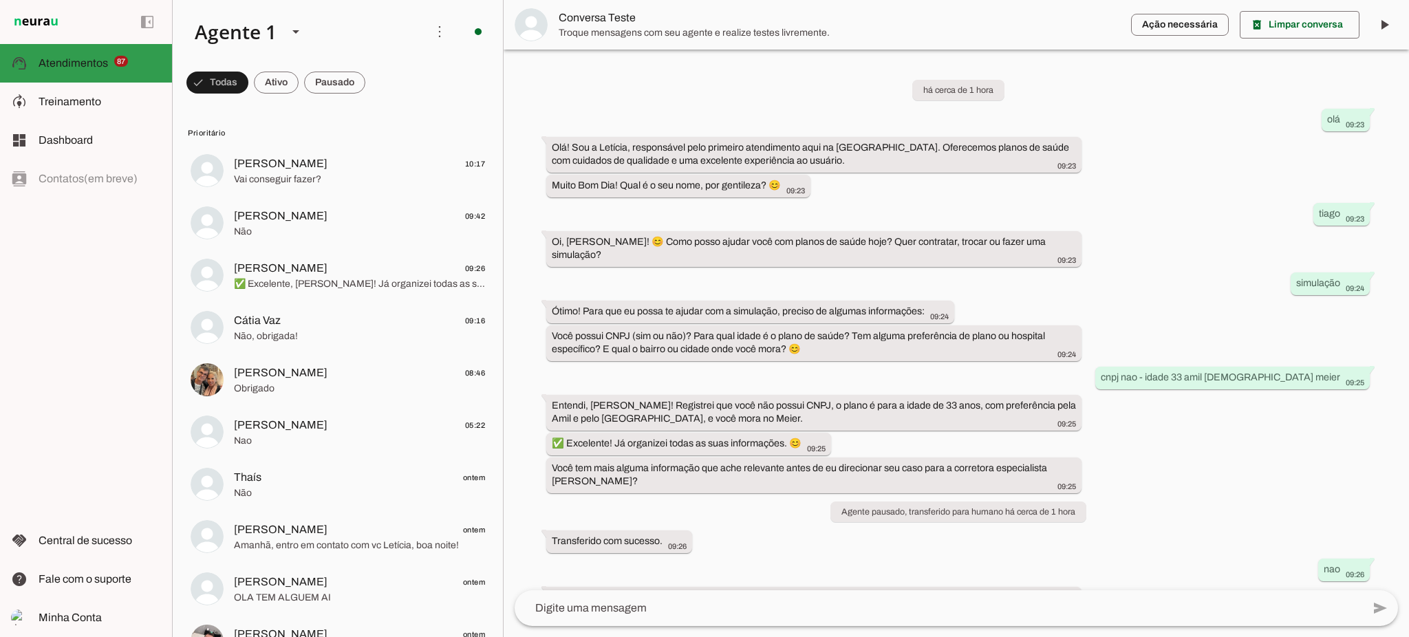
scroll to position [256, 0]
